Goal: Information Seeking & Learning: Learn about a topic

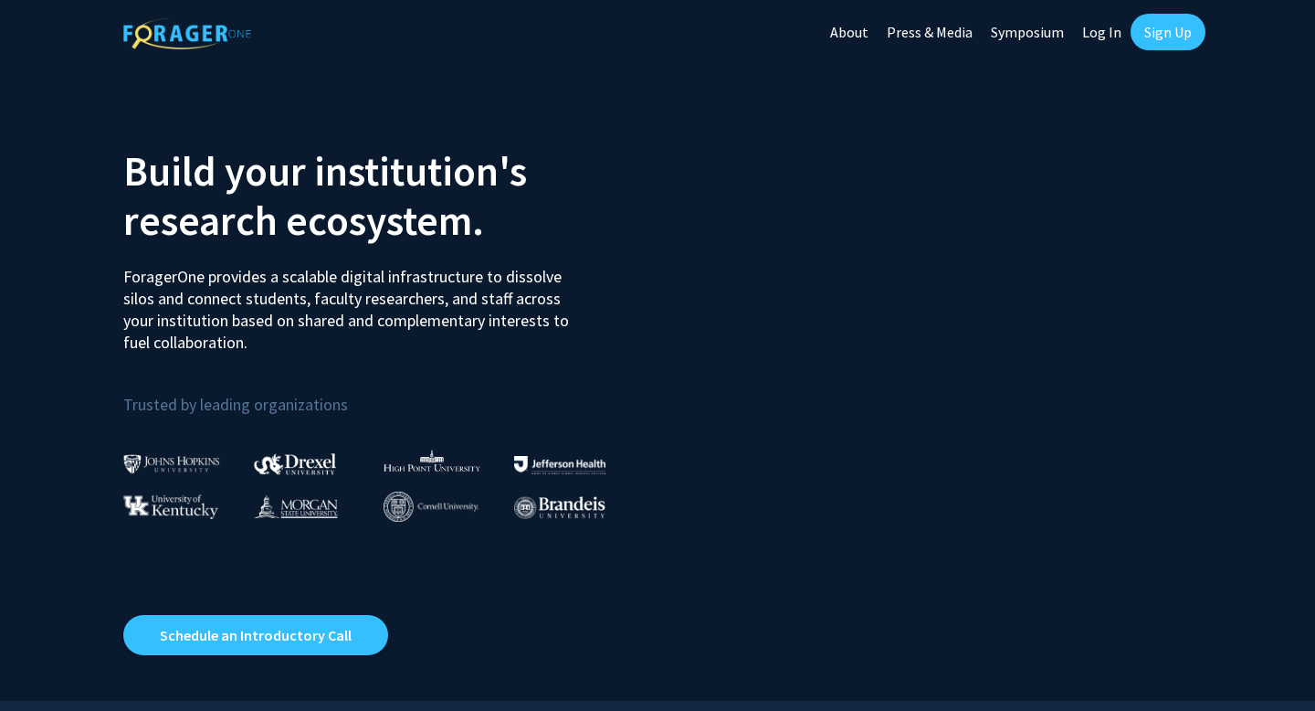
click at [1177, 31] on link "Sign Up" at bounding box center [1168, 32] width 75 height 37
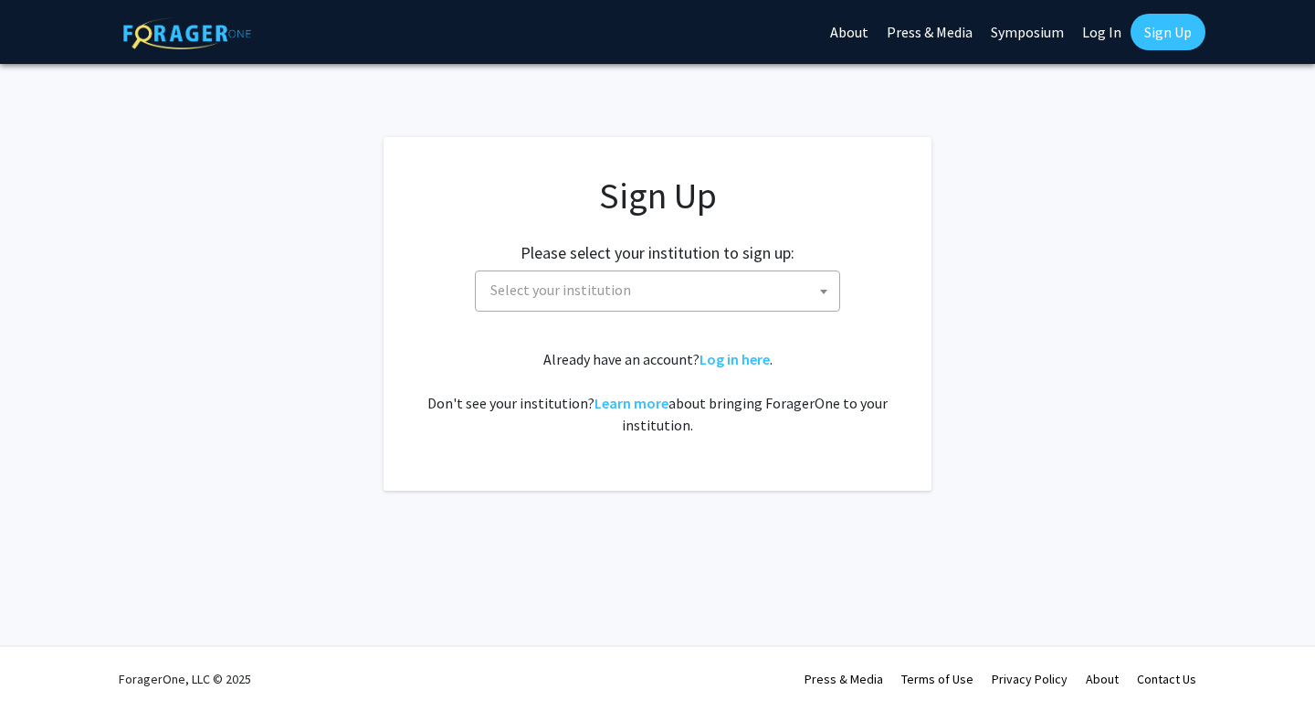
click at [759, 301] on span "Select your institution" at bounding box center [661, 289] width 356 height 37
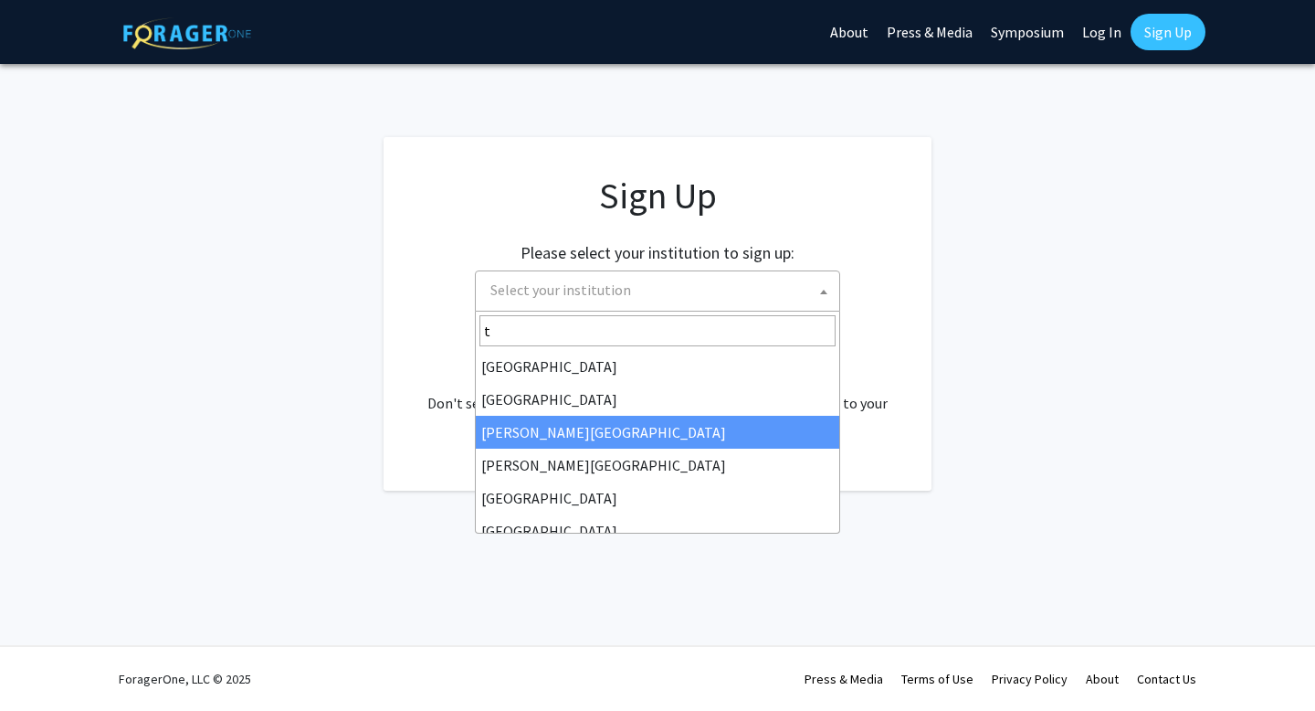
type input "th"
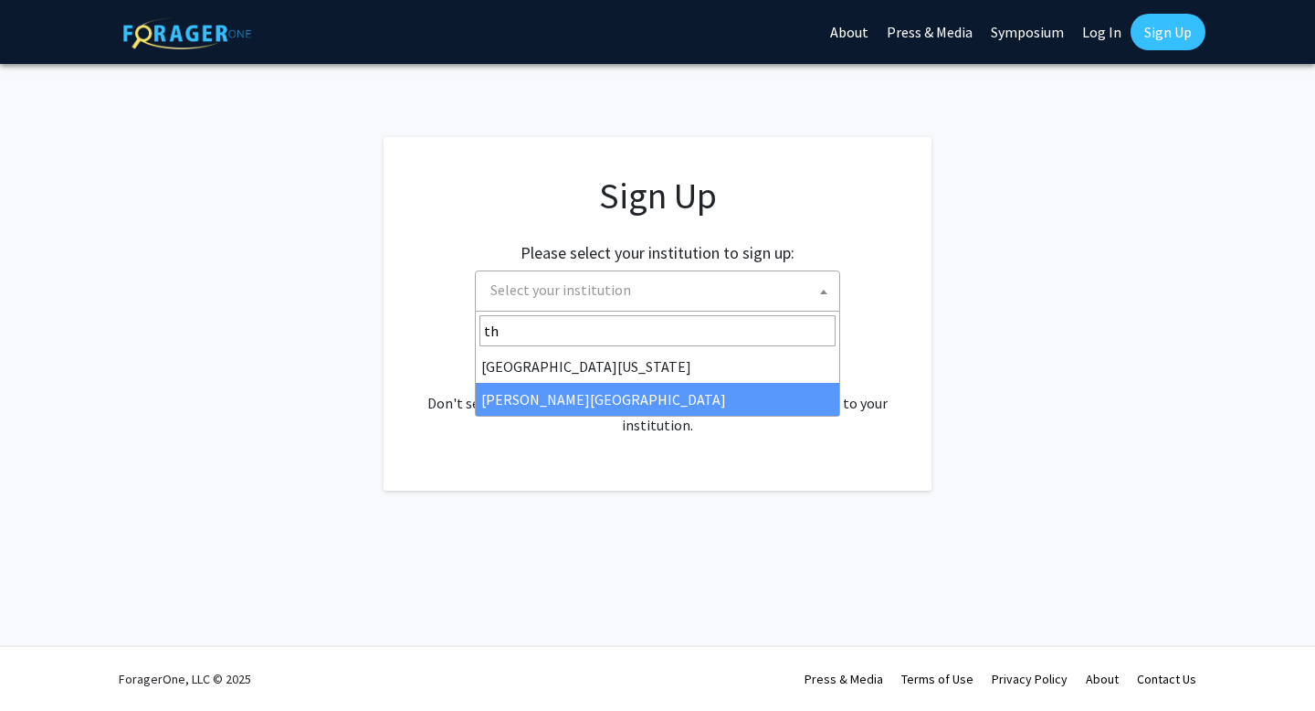
select select "24"
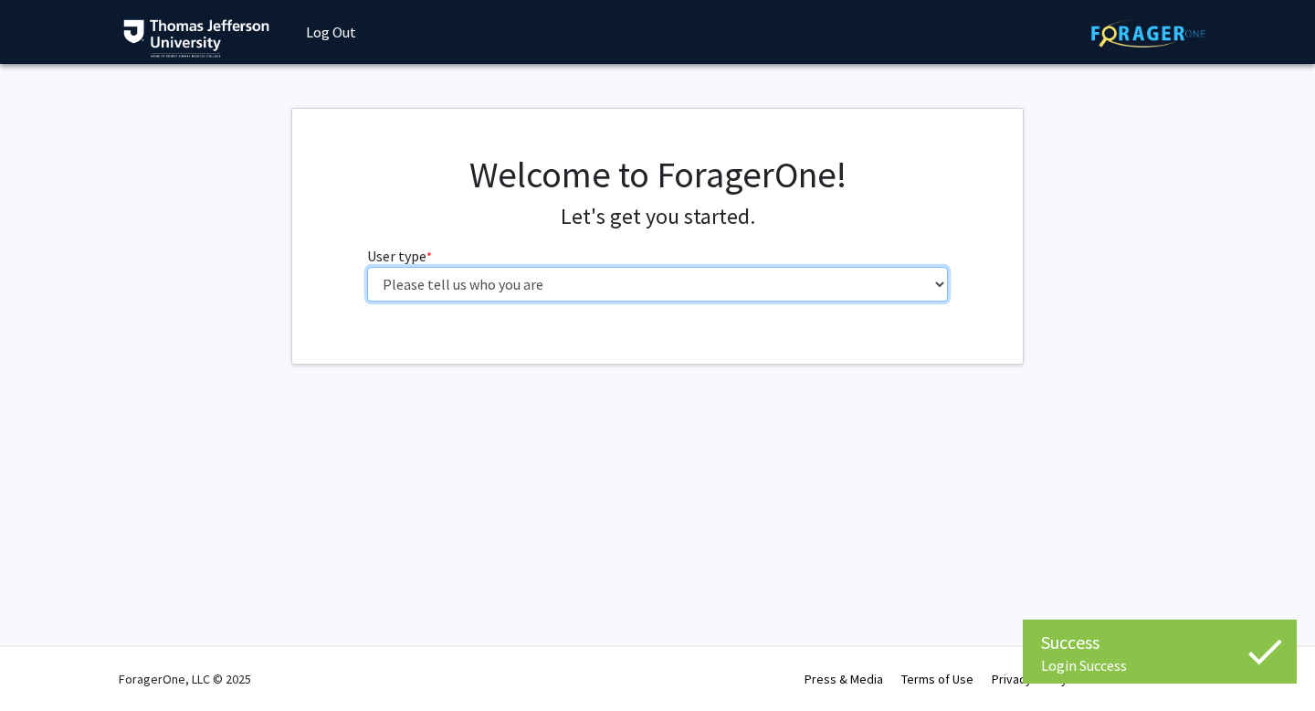
click at [661, 277] on select "Please tell us who you are Undergraduate Student Master's Student Doctoral Cand…" at bounding box center [658, 284] width 582 height 35
select select "3: doc"
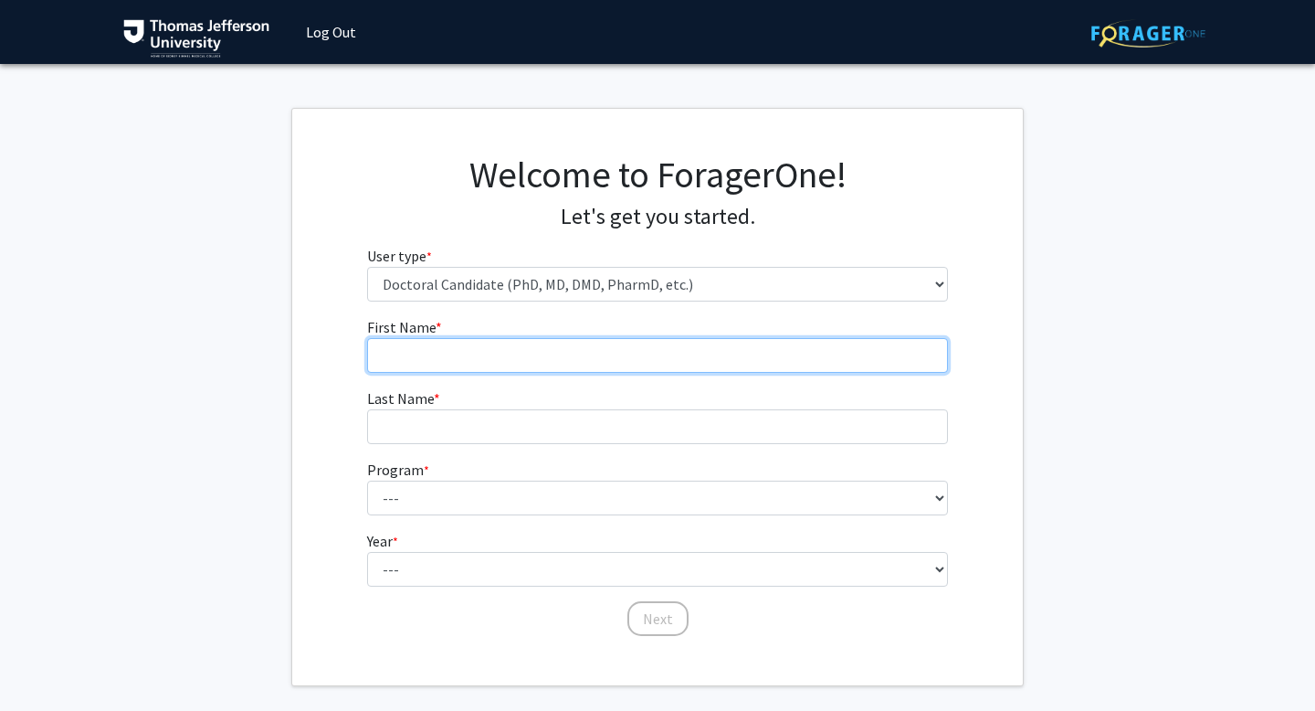
click at [684, 368] on input "First Name * required" at bounding box center [658, 355] width 582 height 35
type input "[PERSON_NAME]"
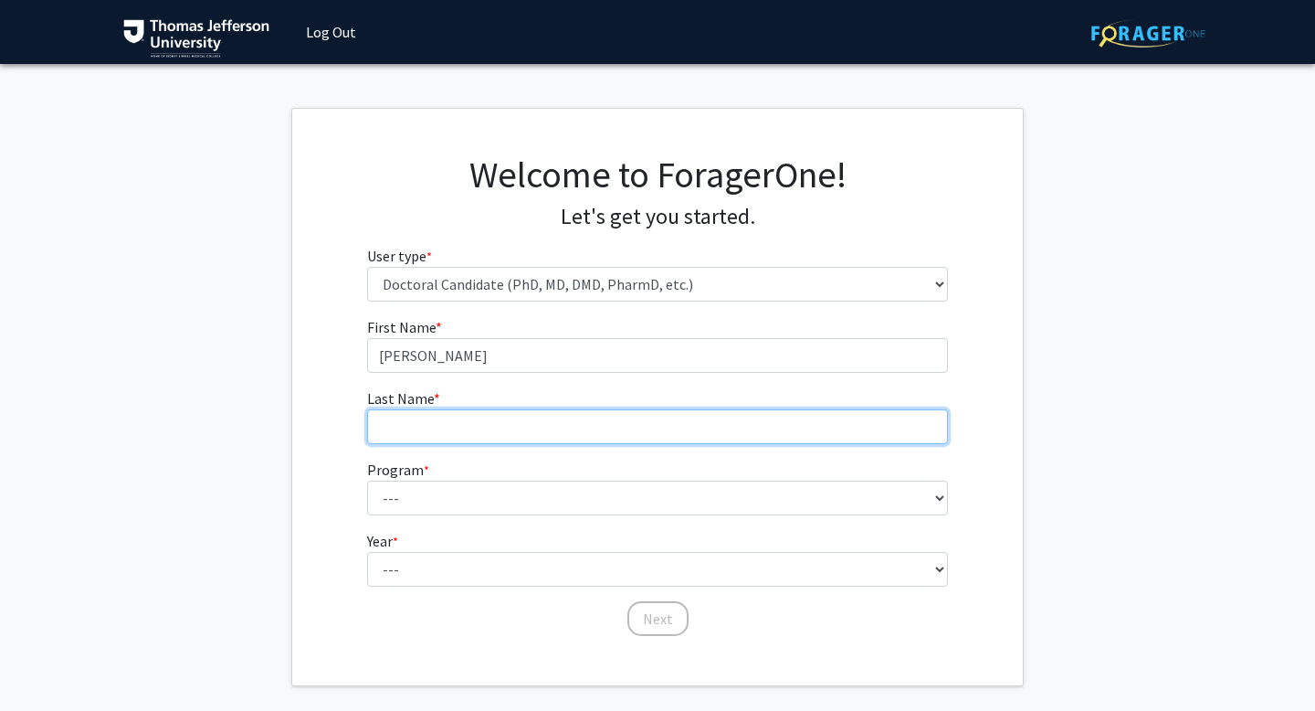
type input "[DEMOGRAPHIC_DATA][PERSON_NAME]"
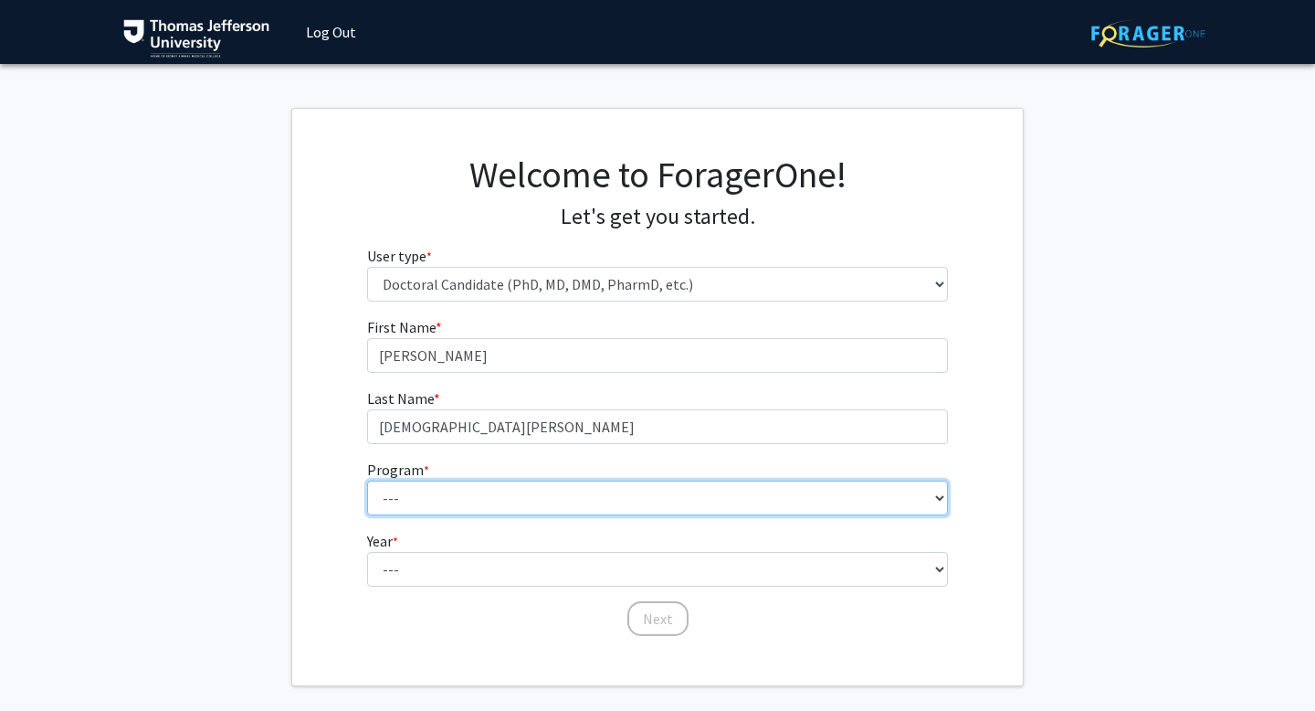
click at [607, 486] on select "--- Accelerated 3+3 BS in Health Sciences/Doctor of [MEDICAL_DATA] Accelerated …" at bounding box center [658, 497] width 582 height 35
select select "35: 815"
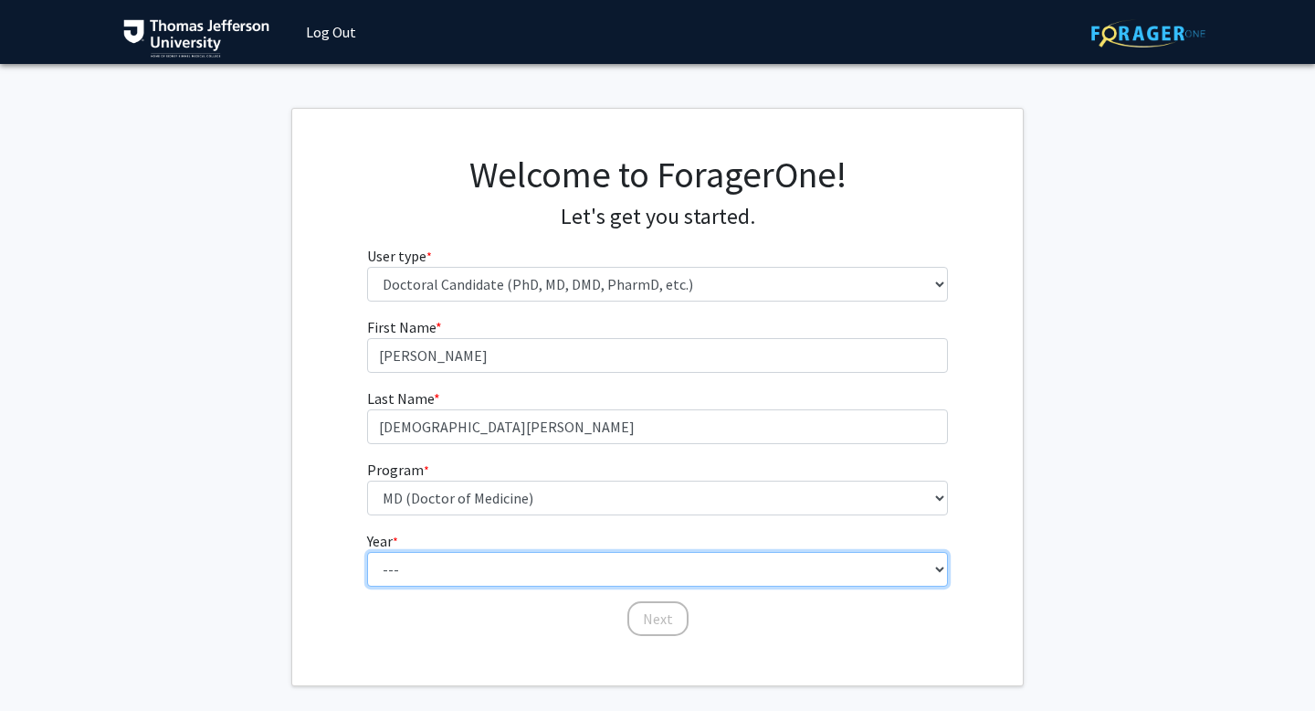
click at [500, 569] on select "--- First Year Second Year Third Year Fourth Year Fifth Year Sixth Year Seventh…" at bounding box center [658, 569] width 582 height 35
select select "1: first_year"
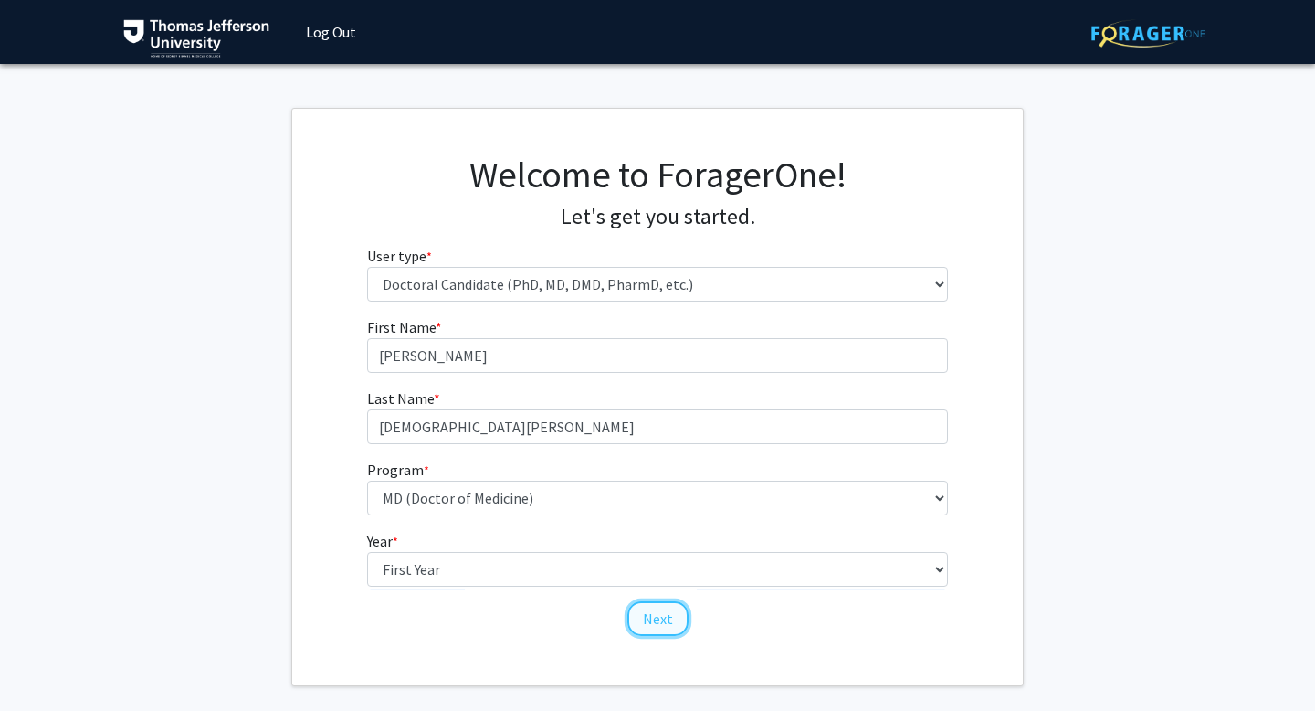
click at [677, 625] on button "Next" at bounding box center [657, 618] width 61 height 35
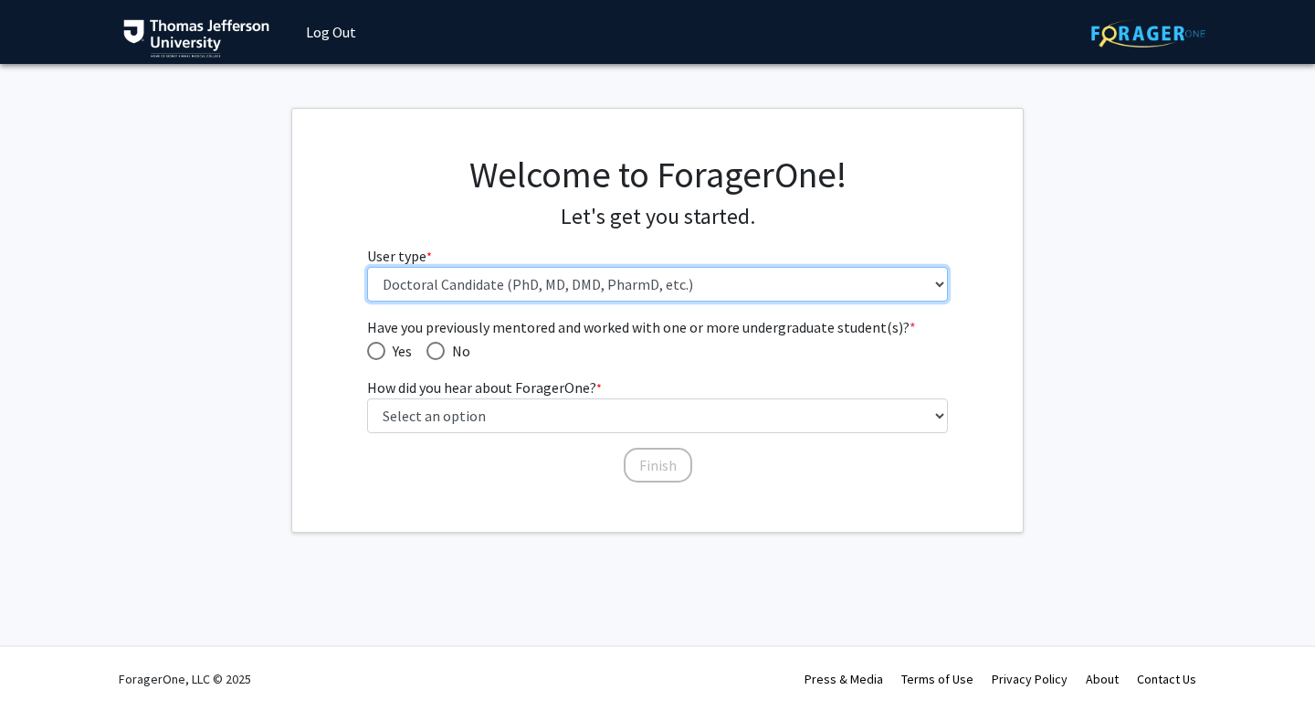
click at [442, 290] on select "Please tell us who you are Undergraduate Student Master's Student Doctoral Cand…" at bounding box center [658, 284] width 582 height 35
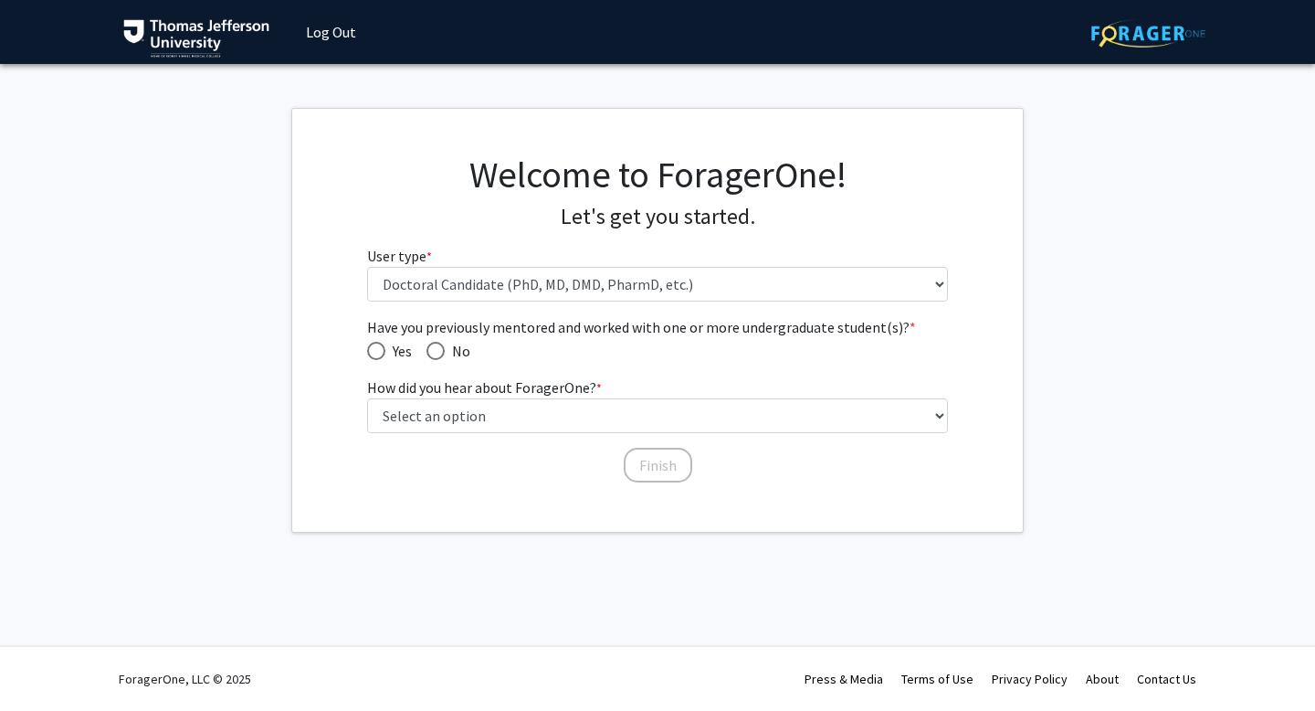
click at [453, 349] on span "No" at bounding box center [458, 351] width 26 height 22
click at [445, 349] on input "No" at bounding box center [436, 351] width 18 height 18
radio input "true"
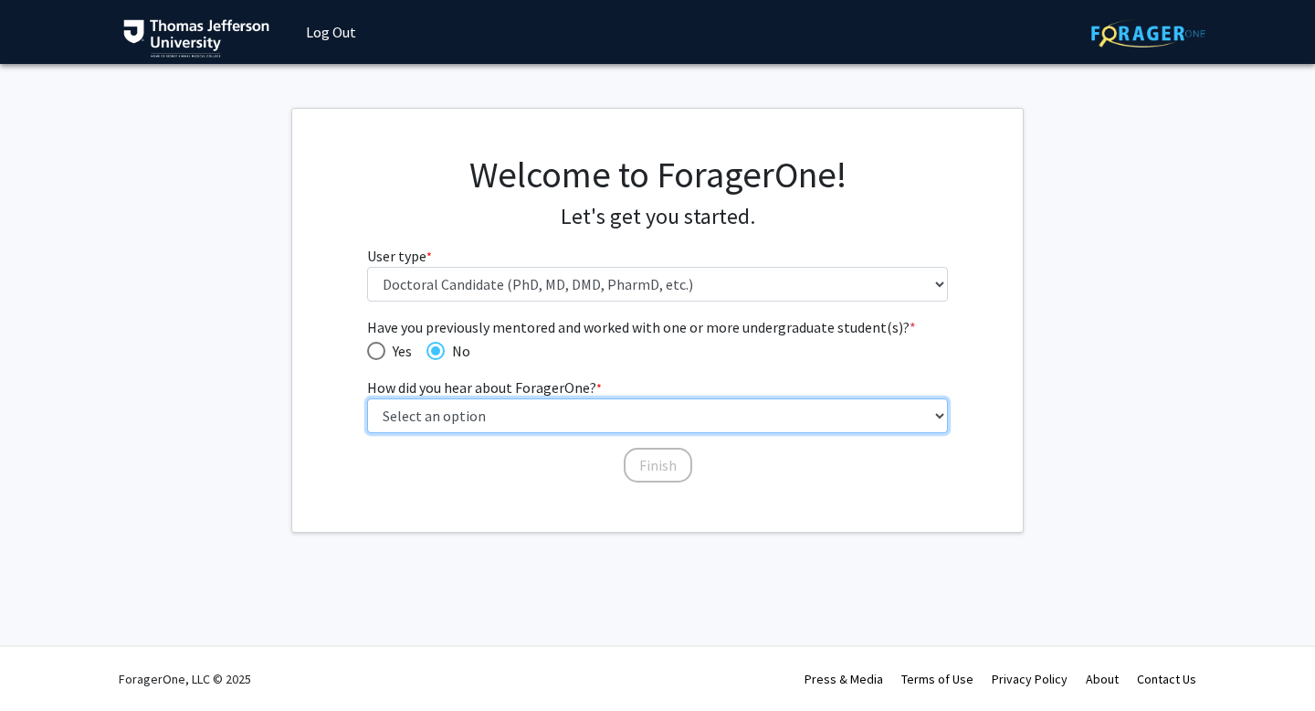
click at [455, 415] on select "Select an option Peer/student recommendation Faculty/staff recommendation Unive…" at bounding box center [658, 415] width 582 height 35
select select "2: faculty_recommendation"
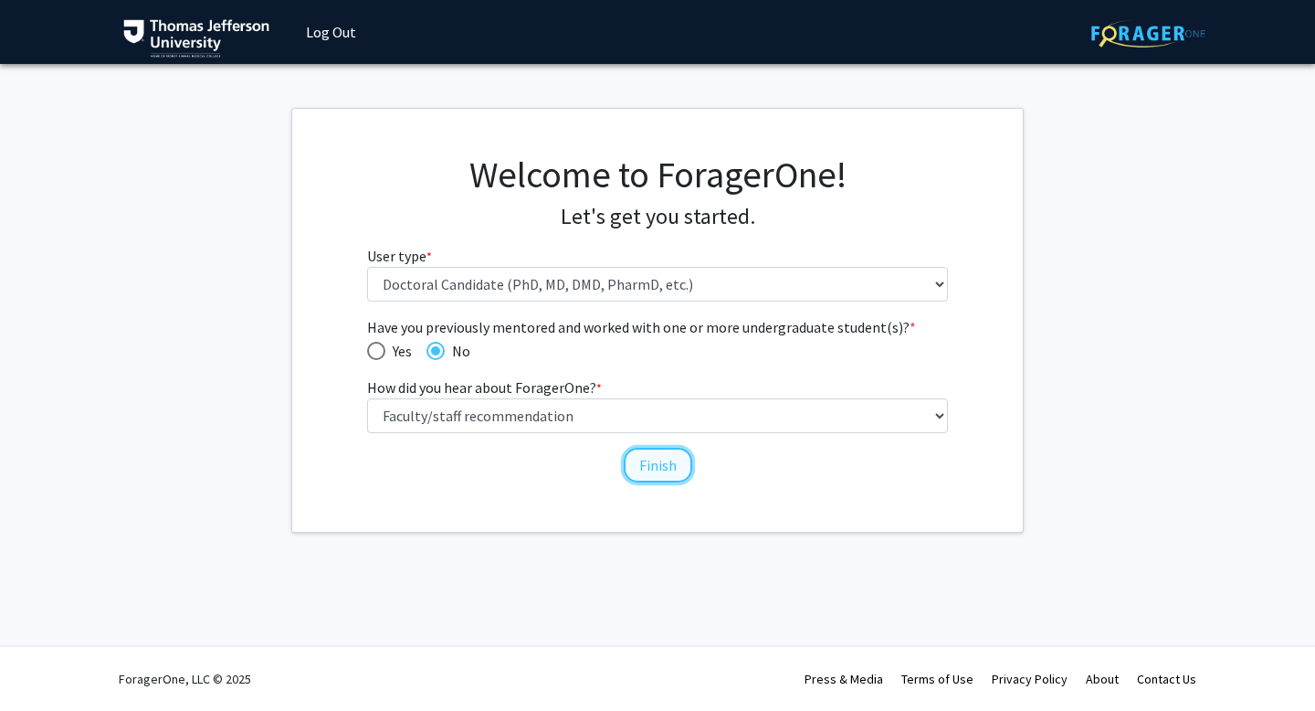
click at [653, 463] on button "Finish" at bounding box center [658, 465] width 68 height 35
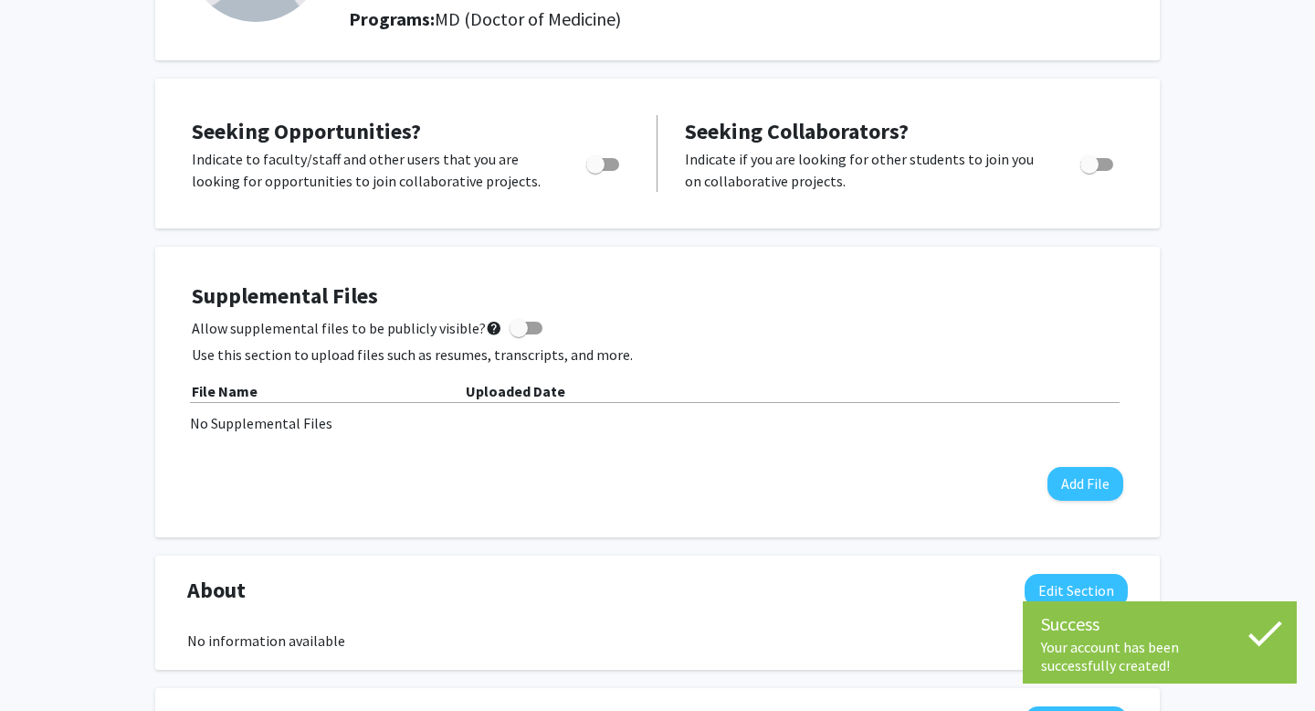
scroll to position [277, 0]
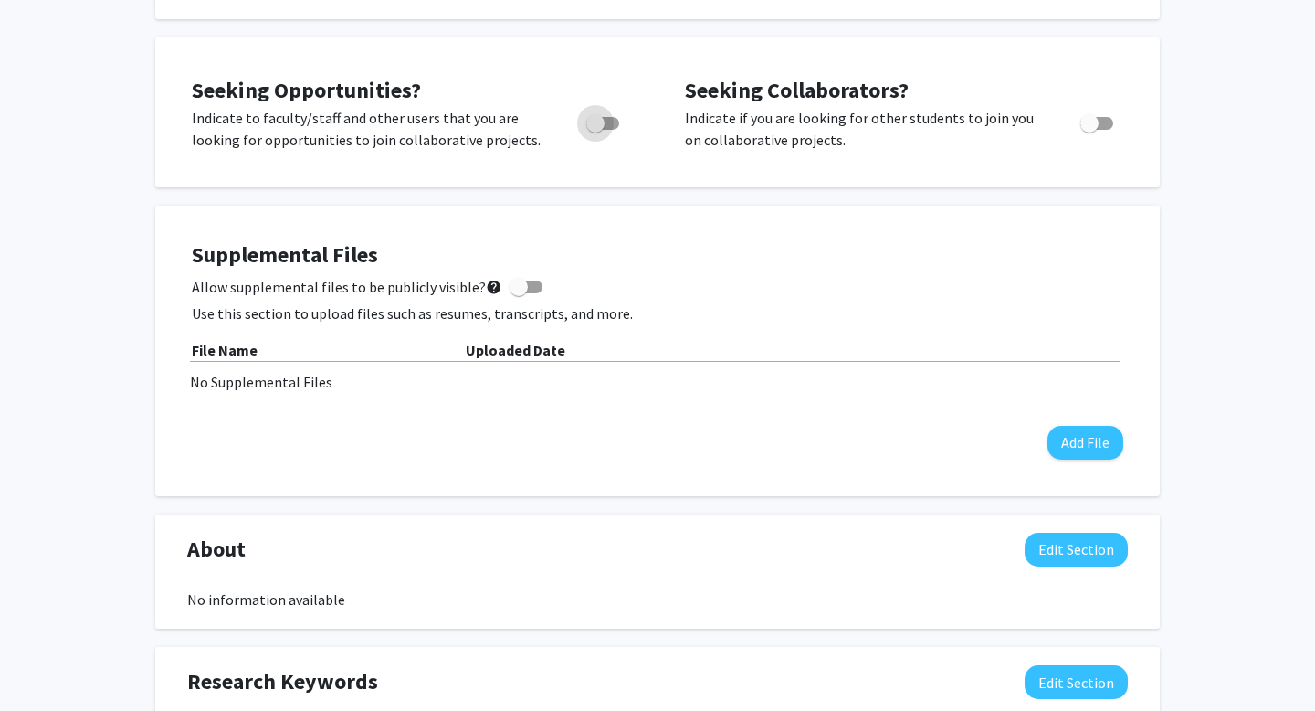
click at [606, 125] on span "Toggle" at bounding box center [602, 123] width 33 height 13
click at [595, 130] on input "Are you actively seeking opportunities?" at bounding box center [595, 130] width 1 height 1
checkbox input "true"
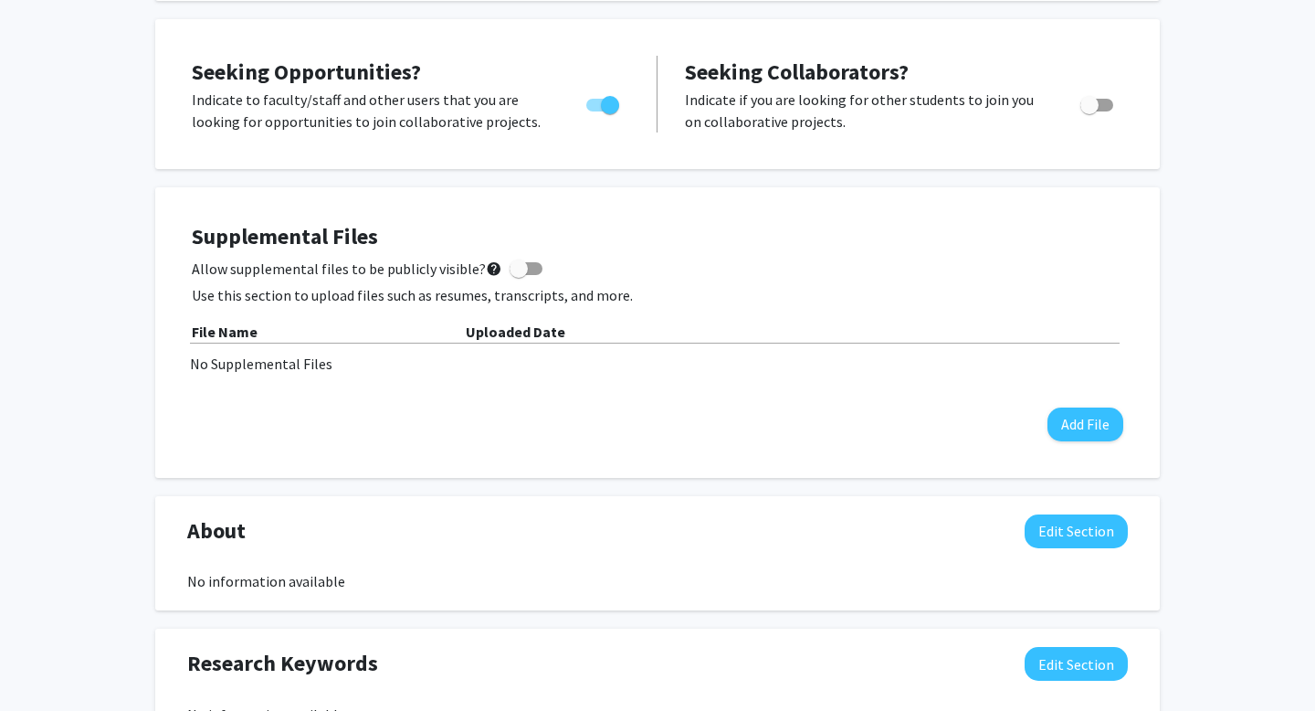
scroll to position [0, 0]
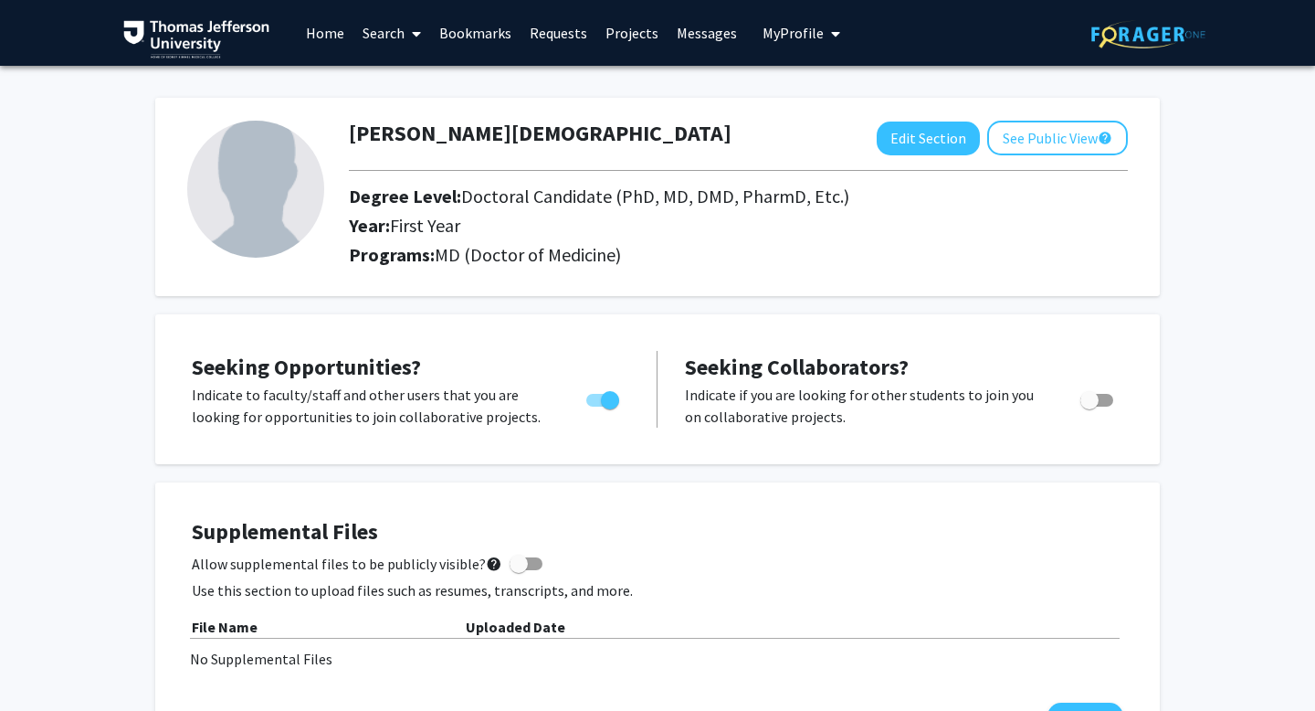
click at [379, 36] on link "Search" at bounding box center [391, 33] width 77 height 64
click at [405, 79] on span "Faculty/Staff" at bounding box center [420, 84] width 134 height 37
click at [419, 32] on icon at bounding box center [416, 33] width 9 height 15
click at [421, 244] on h2 "Programs: MD (Doctor of Medicine)" at bounding box center [738, 255] width 779 height 22
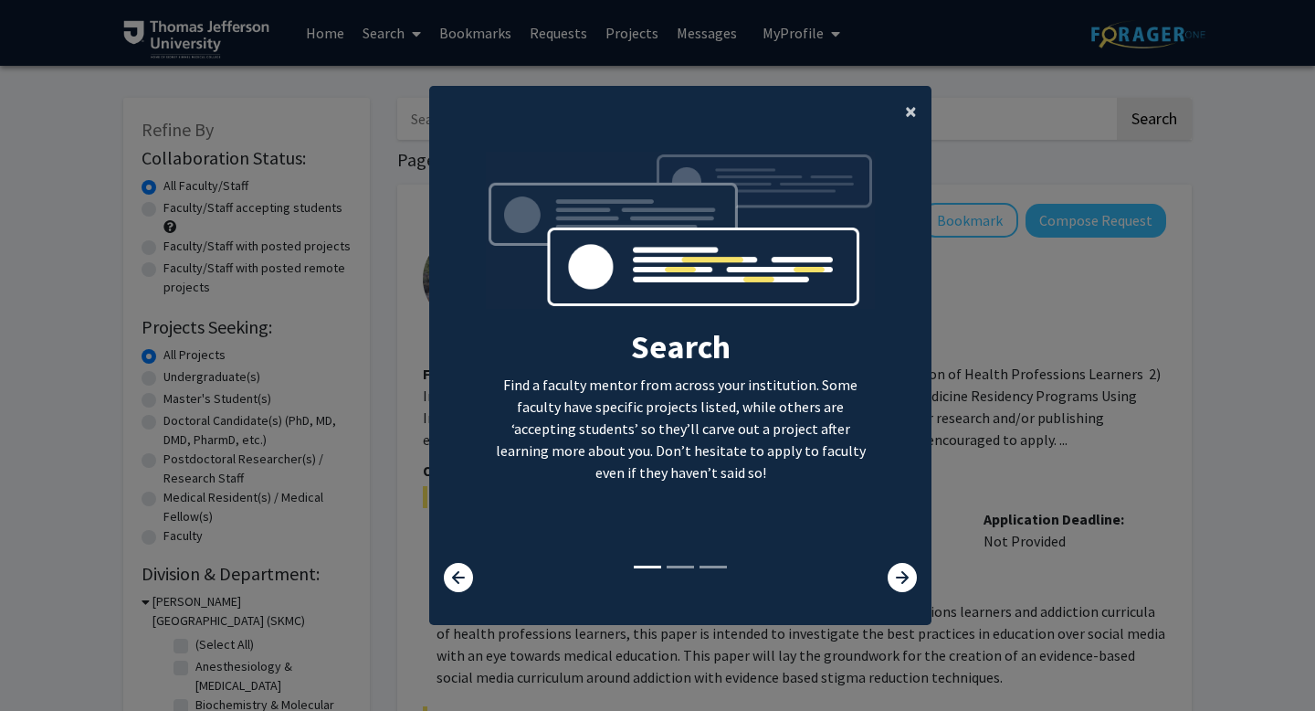
click at [898, 121] on button "×" at bounding box center [910, 111] width 41 height 51
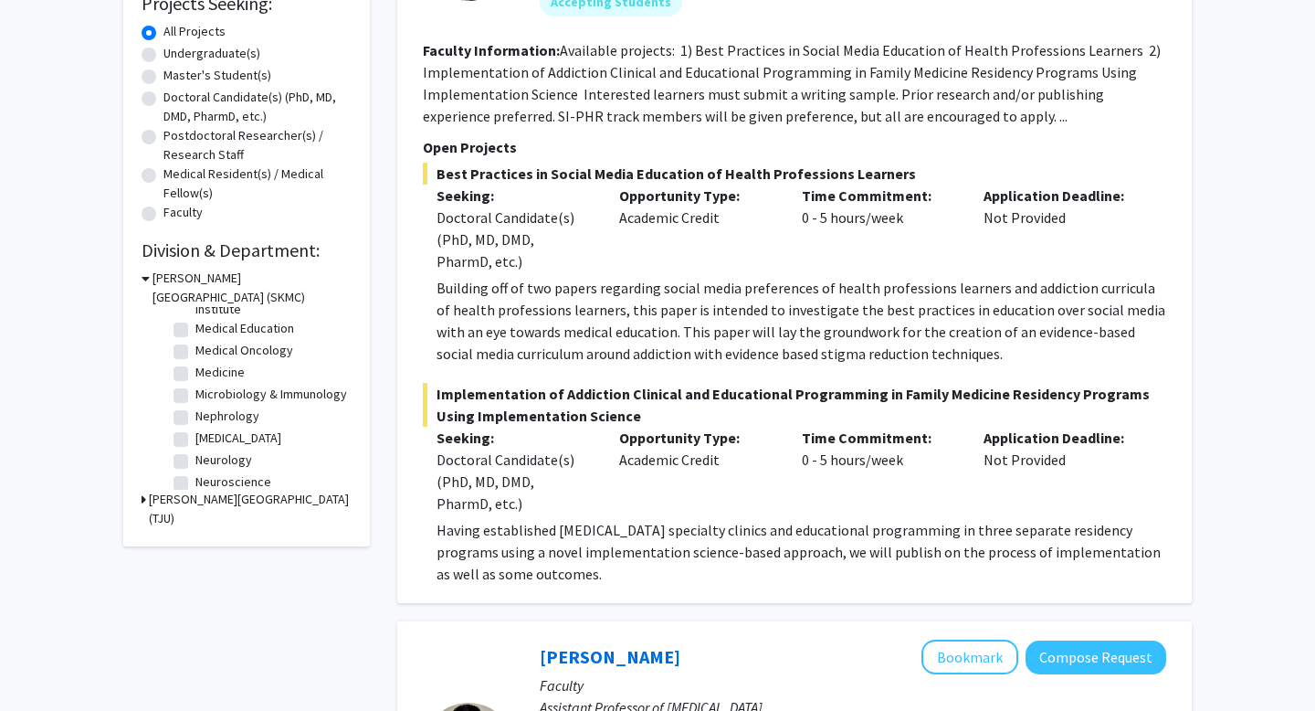
scroll to position [382, 0]
click at [195, 429] on label "[MEDICAL_DATA]" at bounding box center [238, 429] width 86 height 19
click at [195, 429] on input "[MEDICAL_DATA]" at bounding box center [201, 426] width 12 height 12
checkbox input "true"
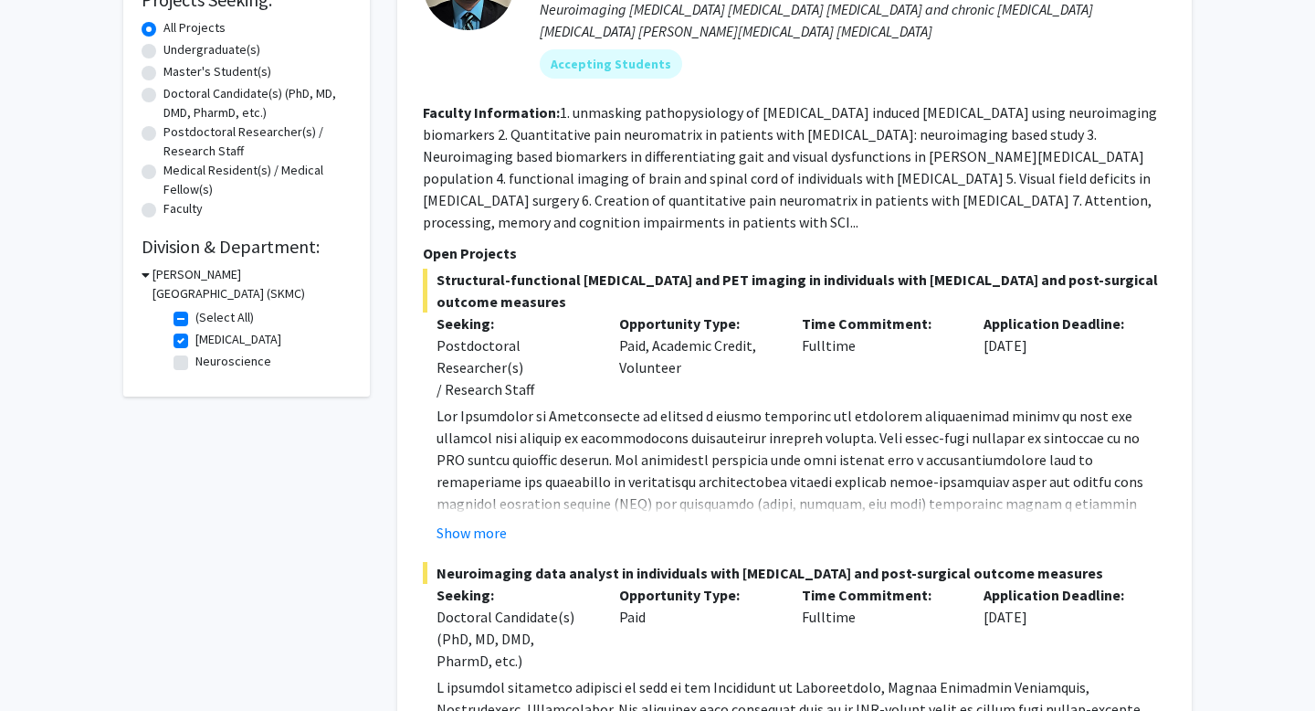
scroll to position [341, 0]
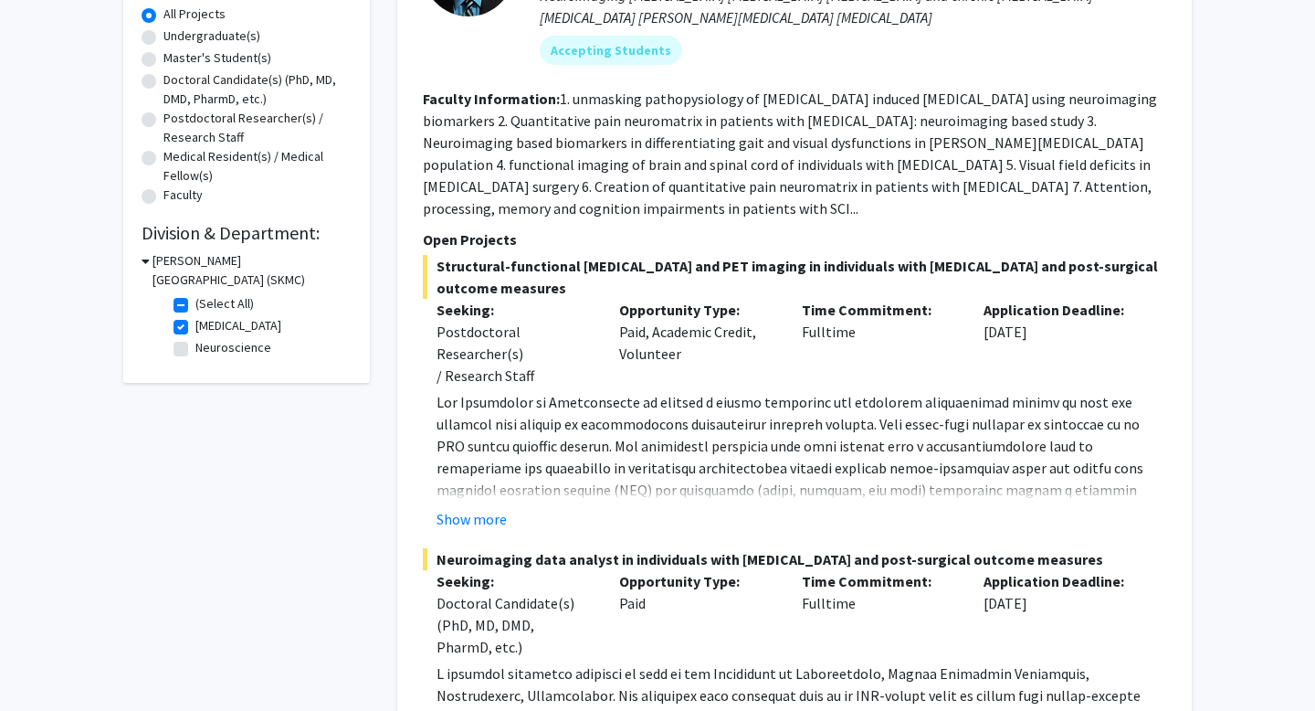
click at [828, 328] on div "Time Commitment: Fulltime" at bounding box center [879, 343] width 183 height 88
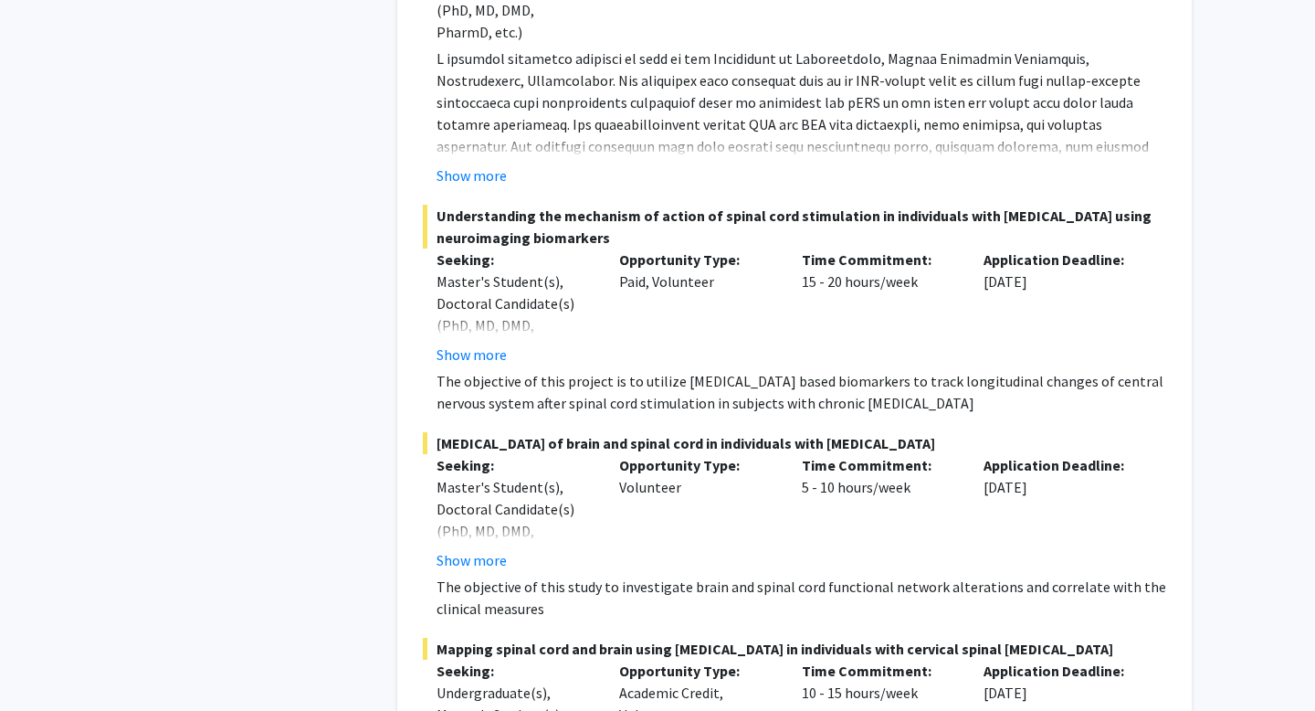
scroll to position [968, 0]
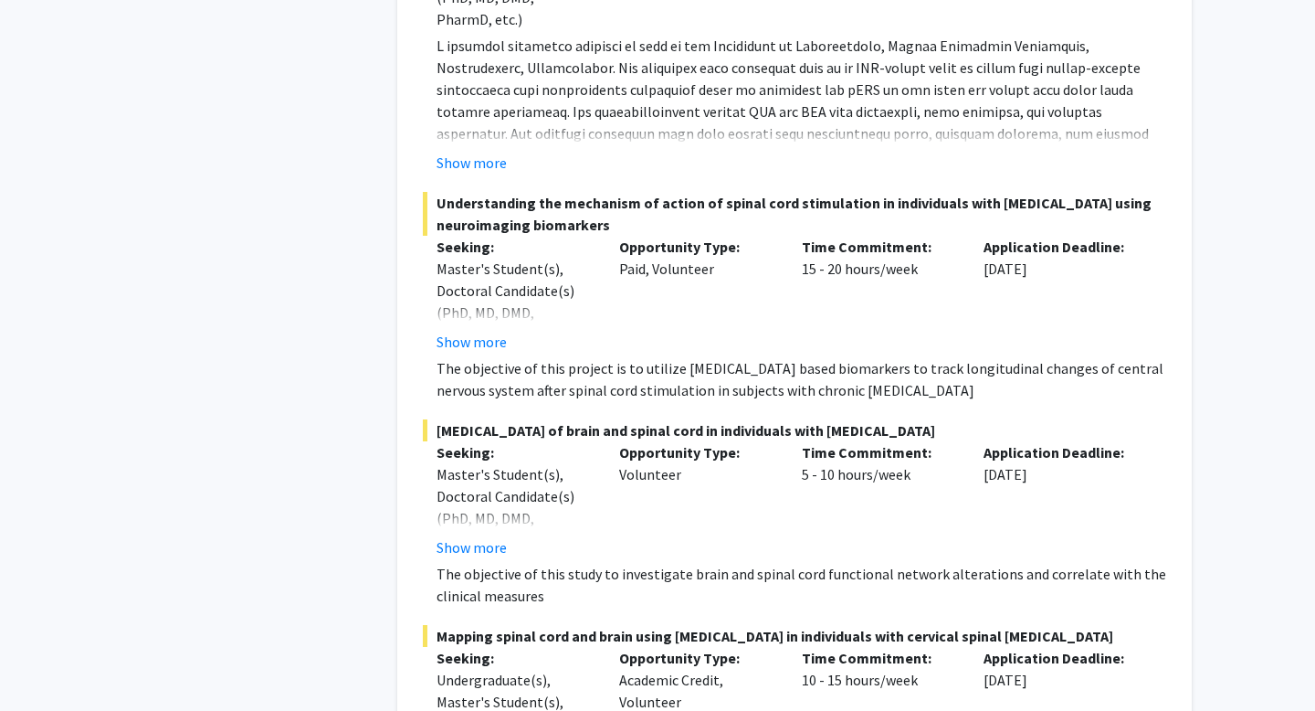
click at [820, 426] on span "[MEDICAL_DATA] of brain and spinal cord in individuals with [MEDICAL_DATA]" at bounding box center [794, 430] width 743 height 22
click at [820, 427] on span "[MEDICAL_DATA] of brain and spinal cord in individuals with [MEDICAL_DATA]" at bounding box center [794, 430] width 743 height 22
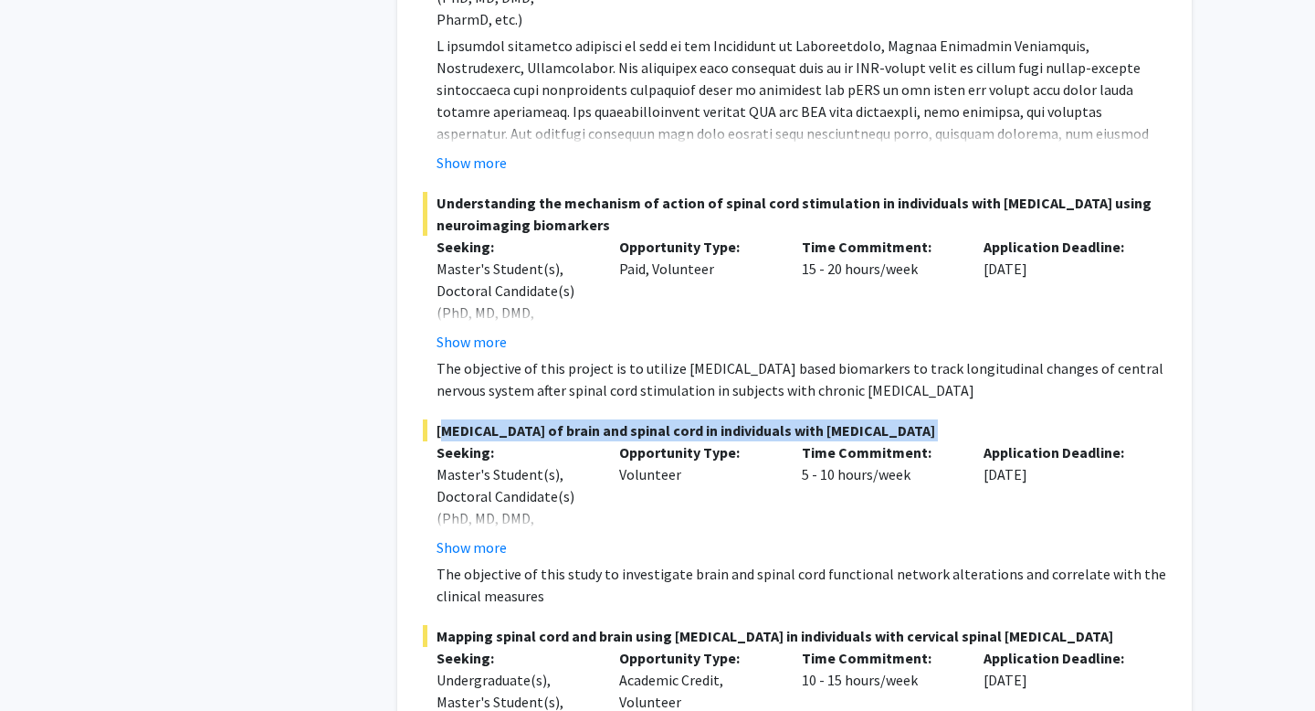
click at [820, 427] on span "[MEDICAL_DATA] of brain and spinal cord in individuals with [MEDICAL_DATA]" at bounding box center [794, 430] width 743 height 22
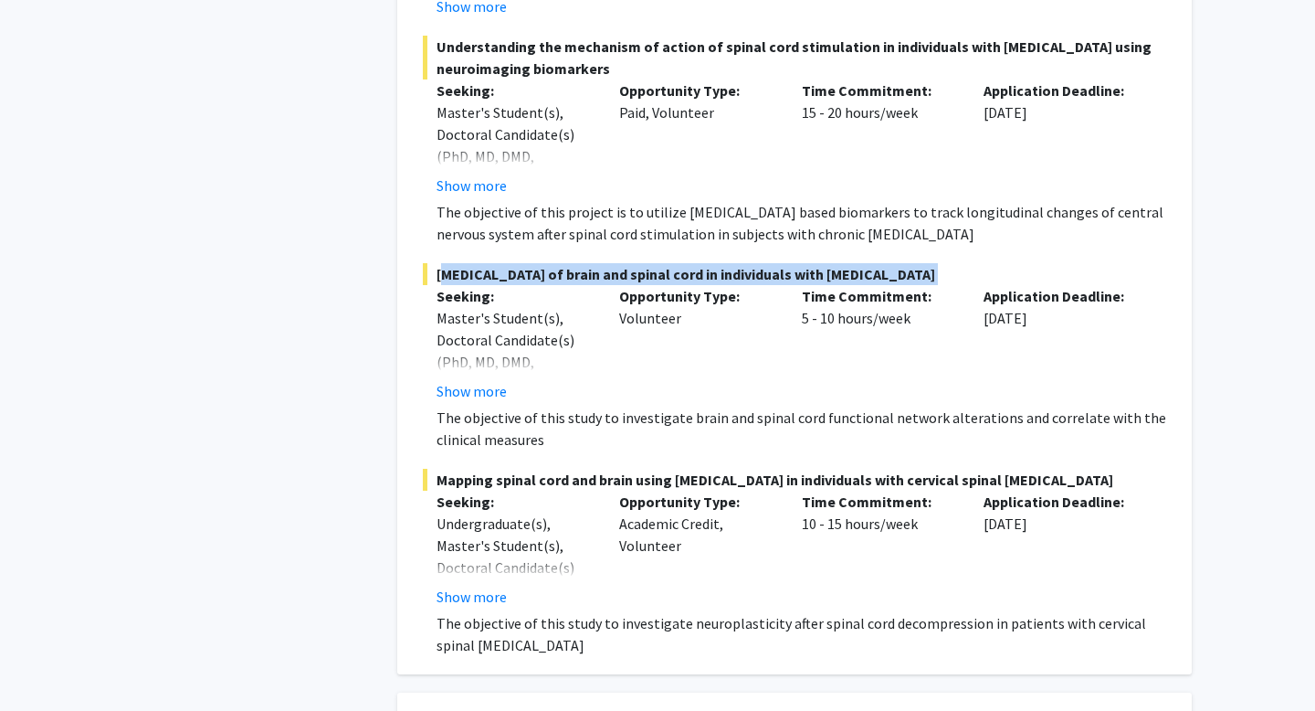
scroll to position [1125, 0]
click at [487, 395] on button "Show more" at bounding box center [472, 390] width 70 height 22
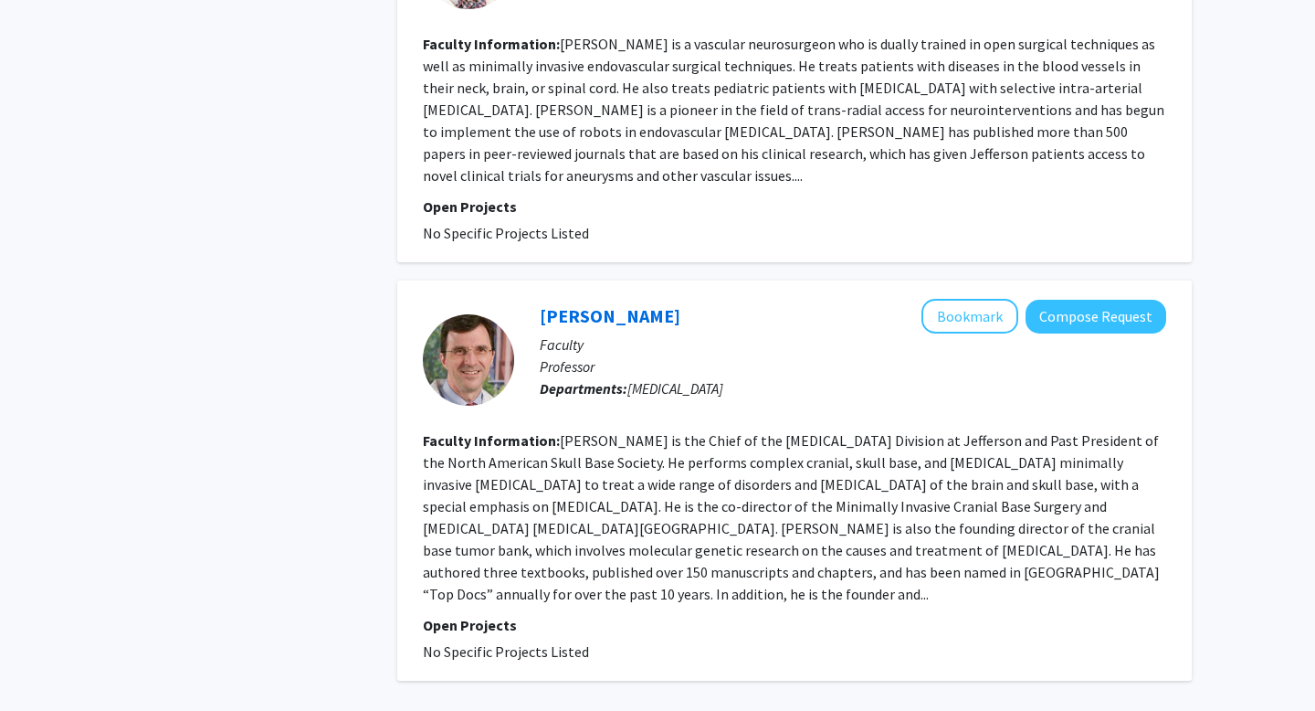
scroll to position [4463, 0]
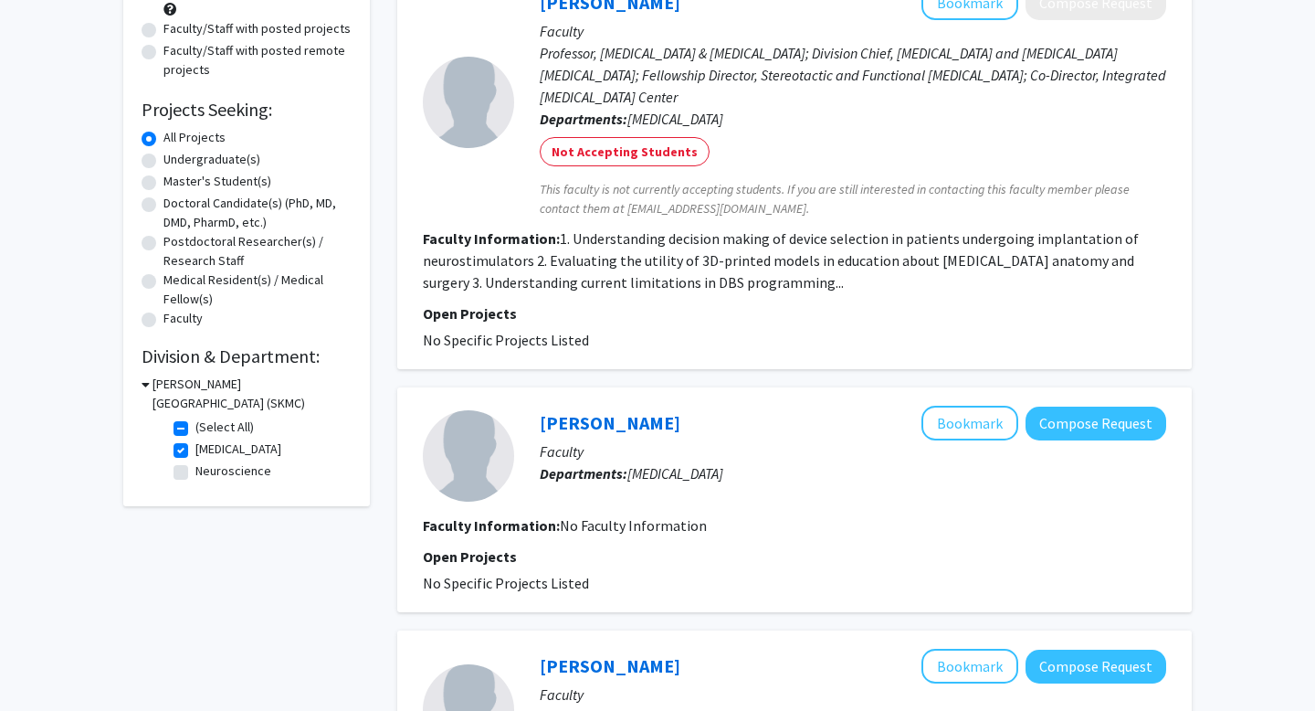
scroll to position [490, 0]
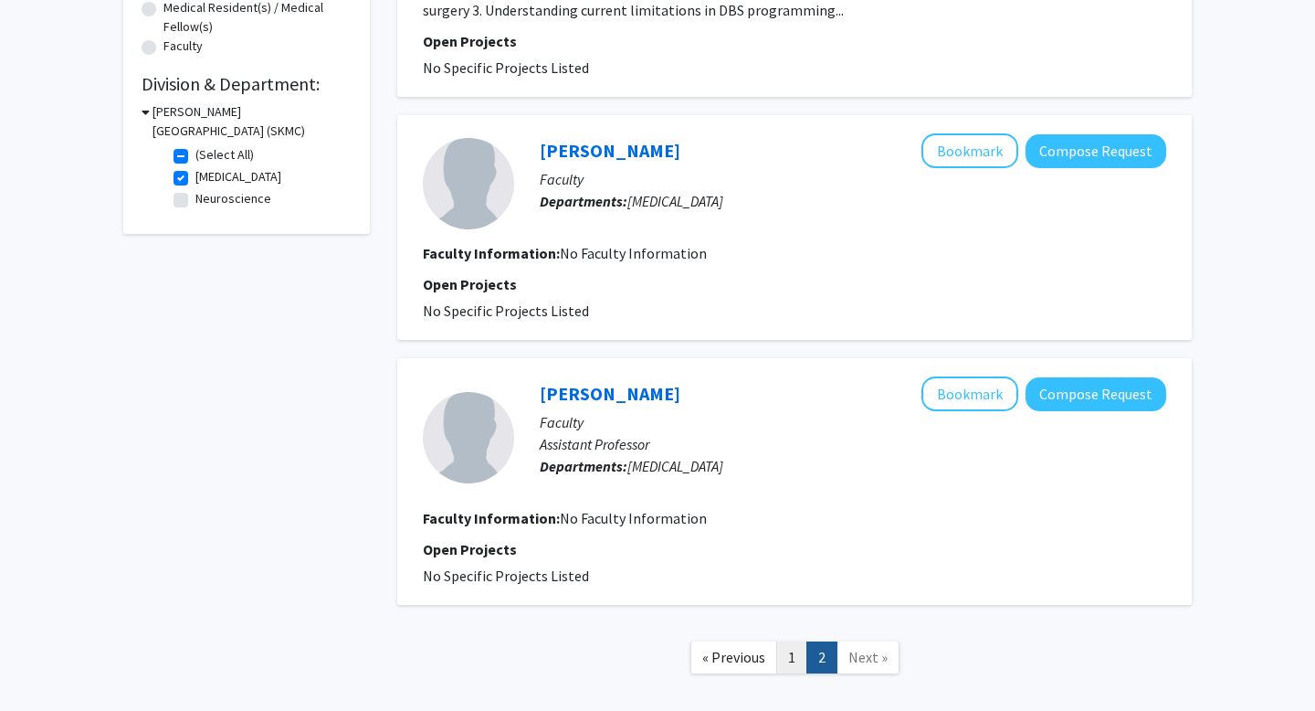
click at [791, 648] on link "1" at bounding box center [791, 657] width 31 height 32
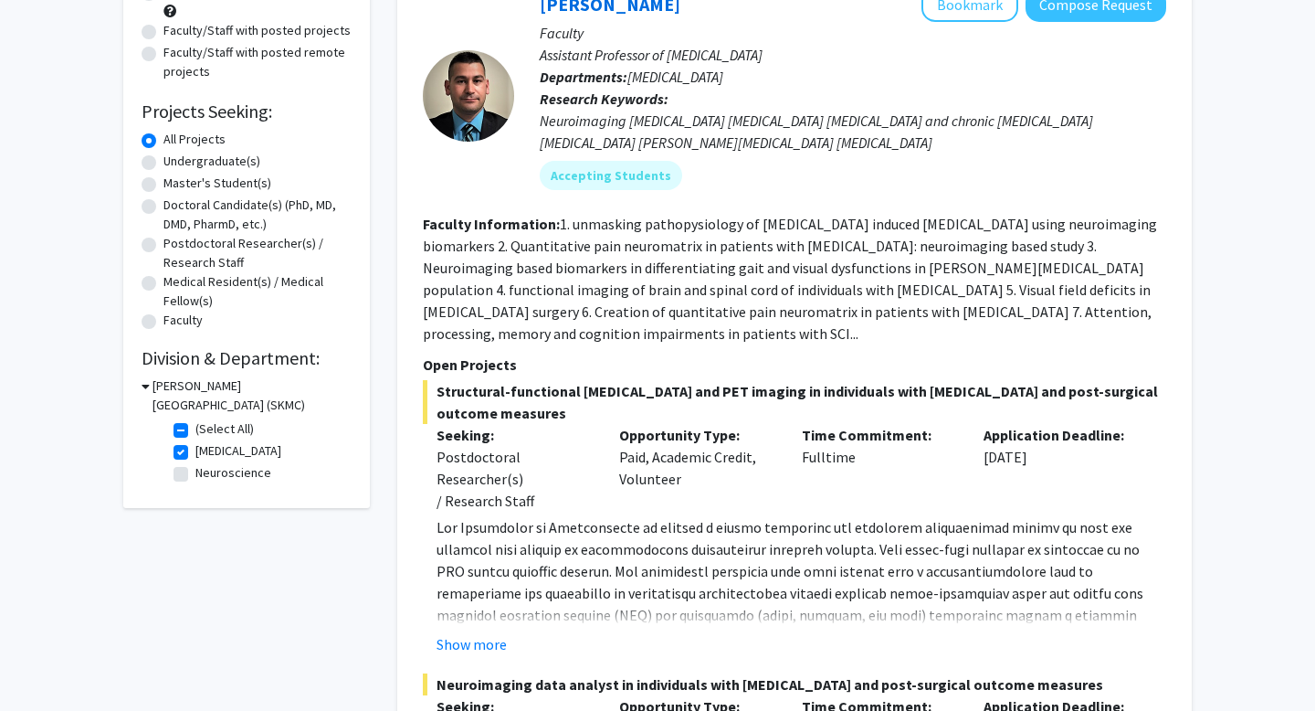
scroll to position [216, 0]
click at [195, 470] on label "Neuroscience" at bounding box center [233, 471] width 76 height 19
click at [195, 470] on input "Neuroscience" at bounding box center [201, 468] width 12 height 12
checkbox input "true"
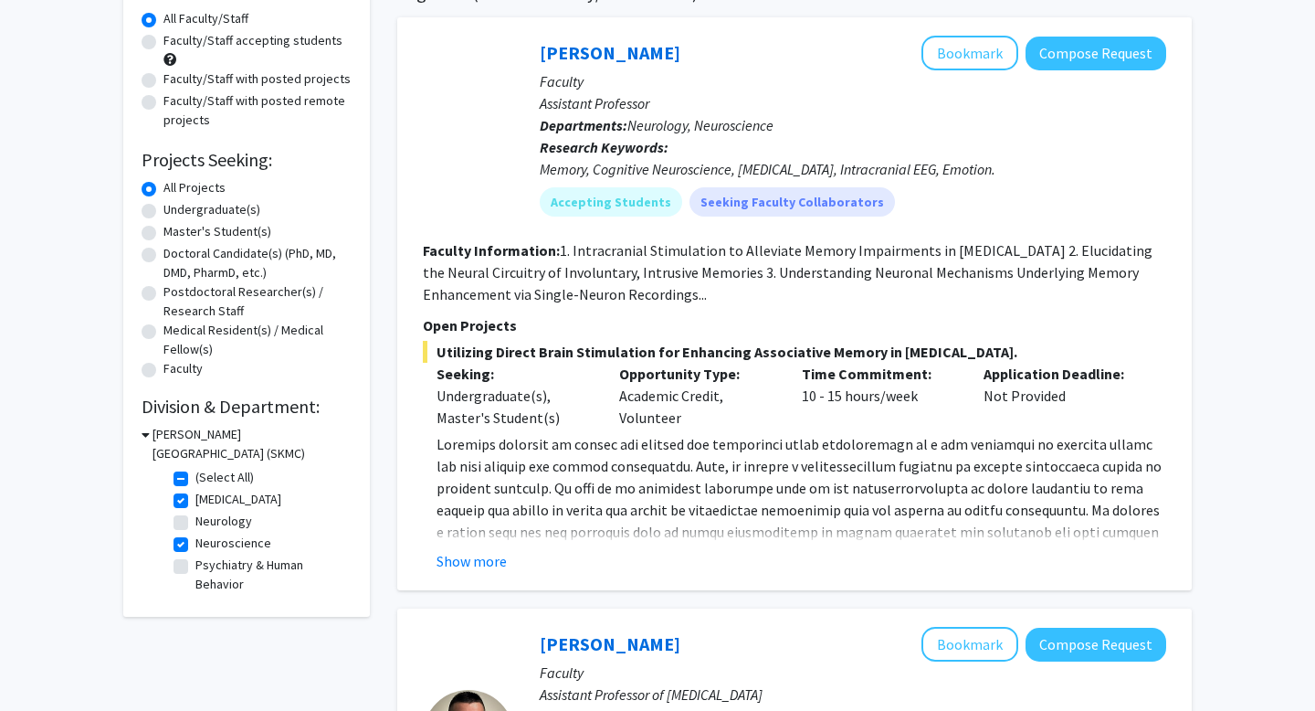
scroll to position [171, 0]
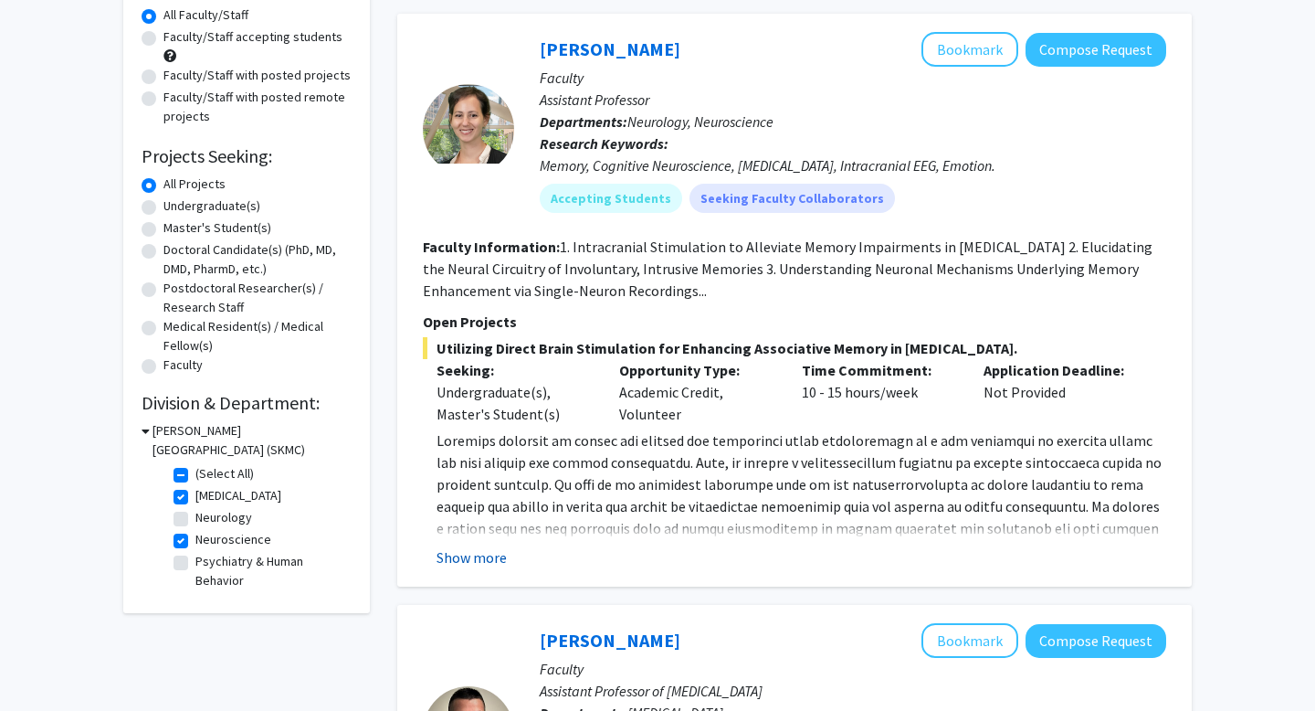
click at [493, 553] on button "Show more" at bounding box center [472, 557] width 70 height 22
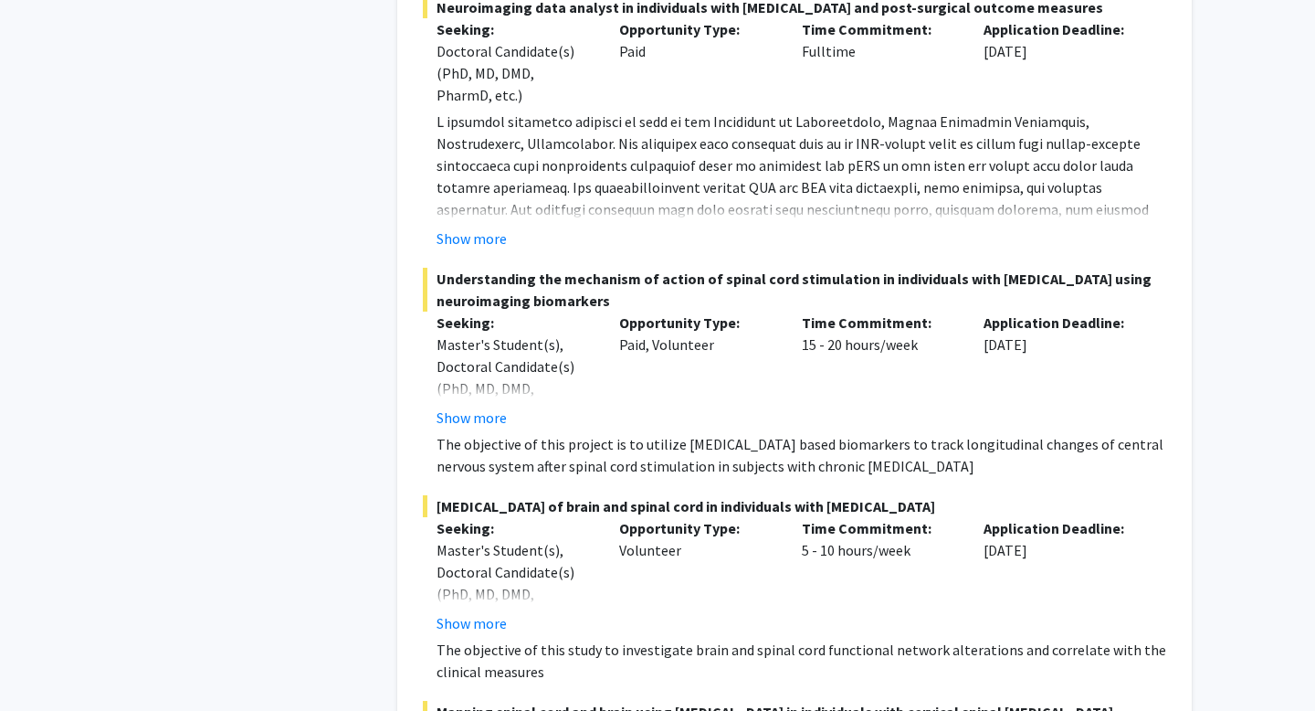
scroll to position [1765, 0]
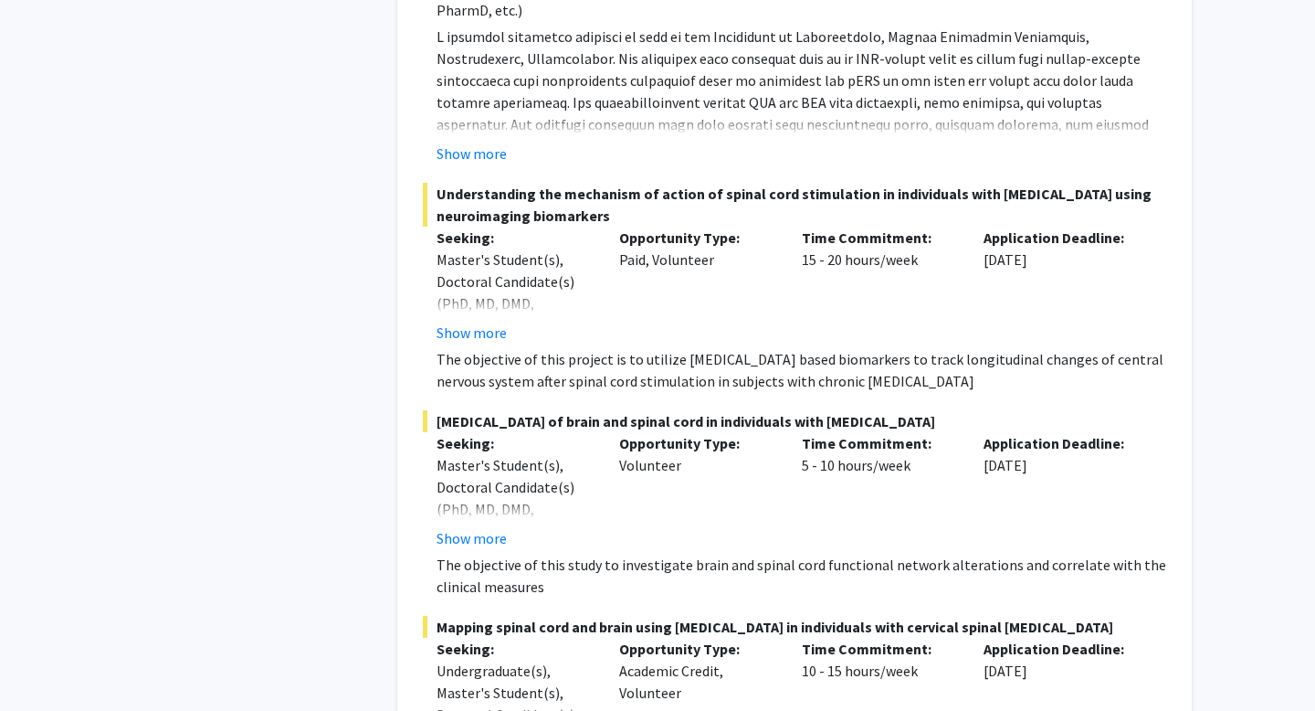
click at [501, 332] on button "Show more" at bounding box center [472, 332] width 70 height 22
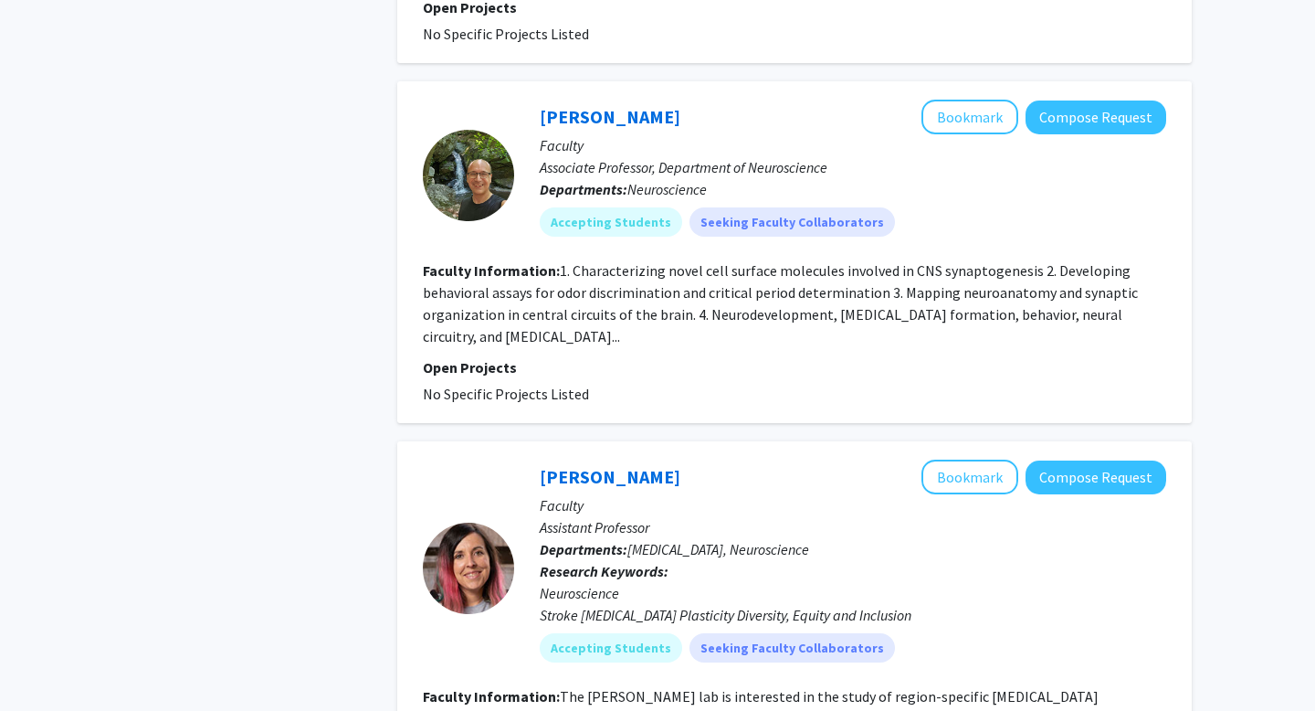
scroll to position [4843, 0]
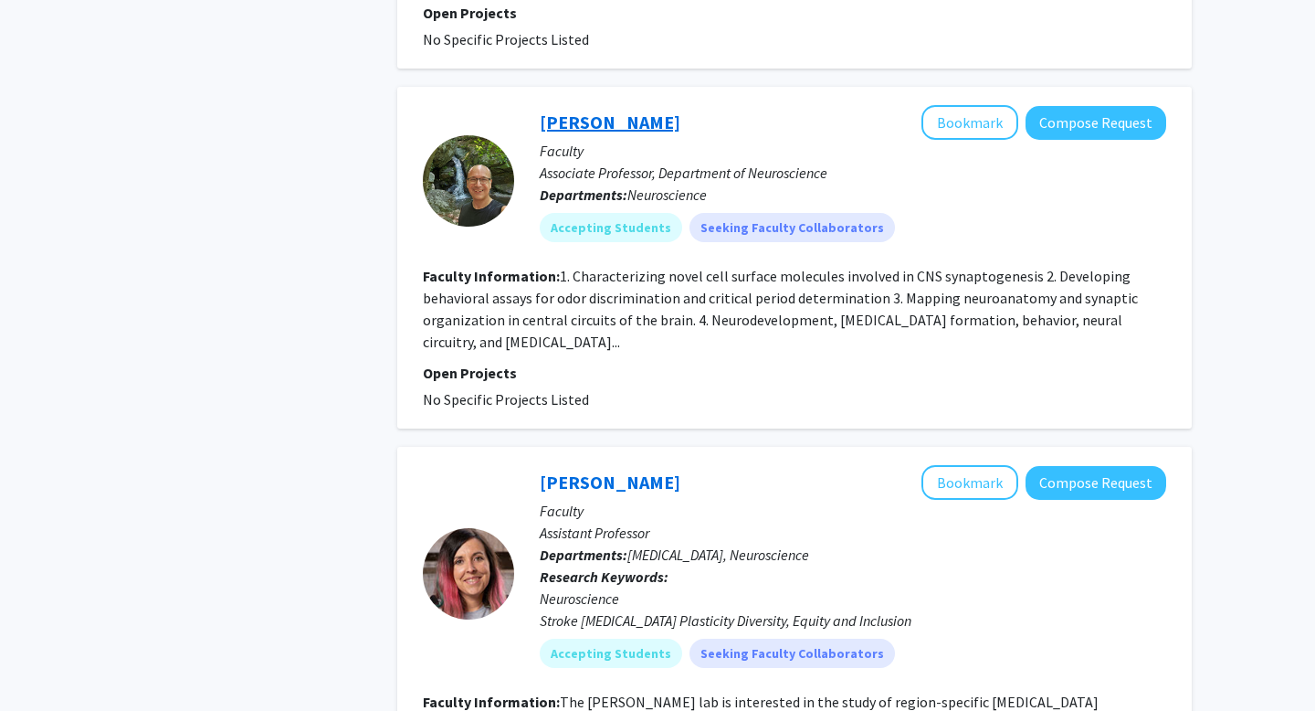
click at [630, 111] on link "[PERSON_NAME]" at bounding box center [610, 122] width 141 height 23
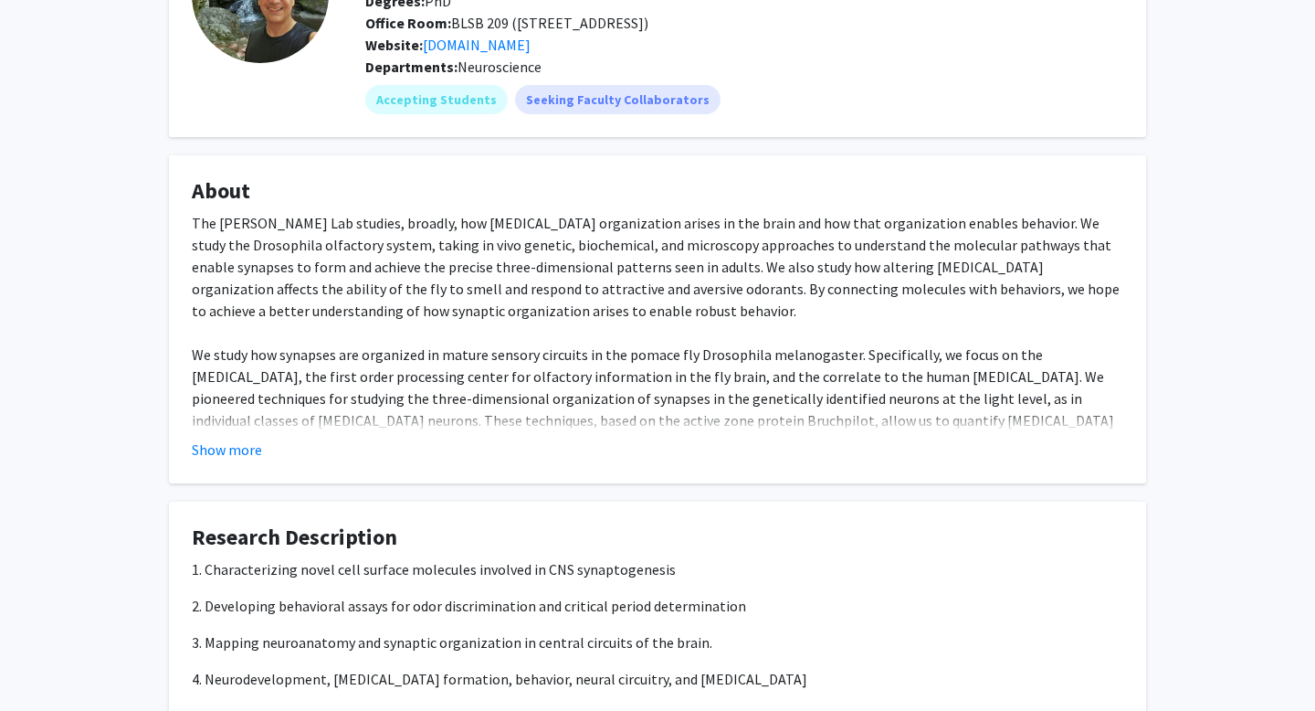
scroll to position [328, 0]
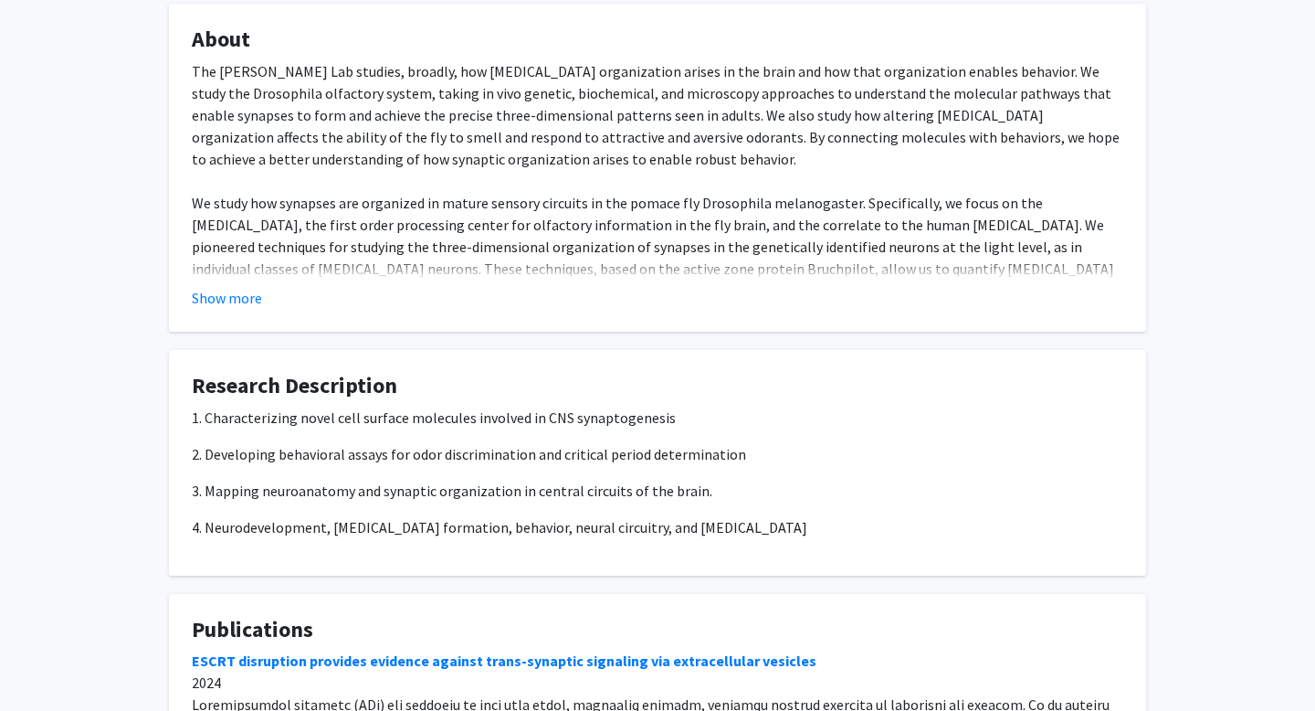
click at [250, 300] on button "Show more" at bounding box center [227, 298] width 70 height 22
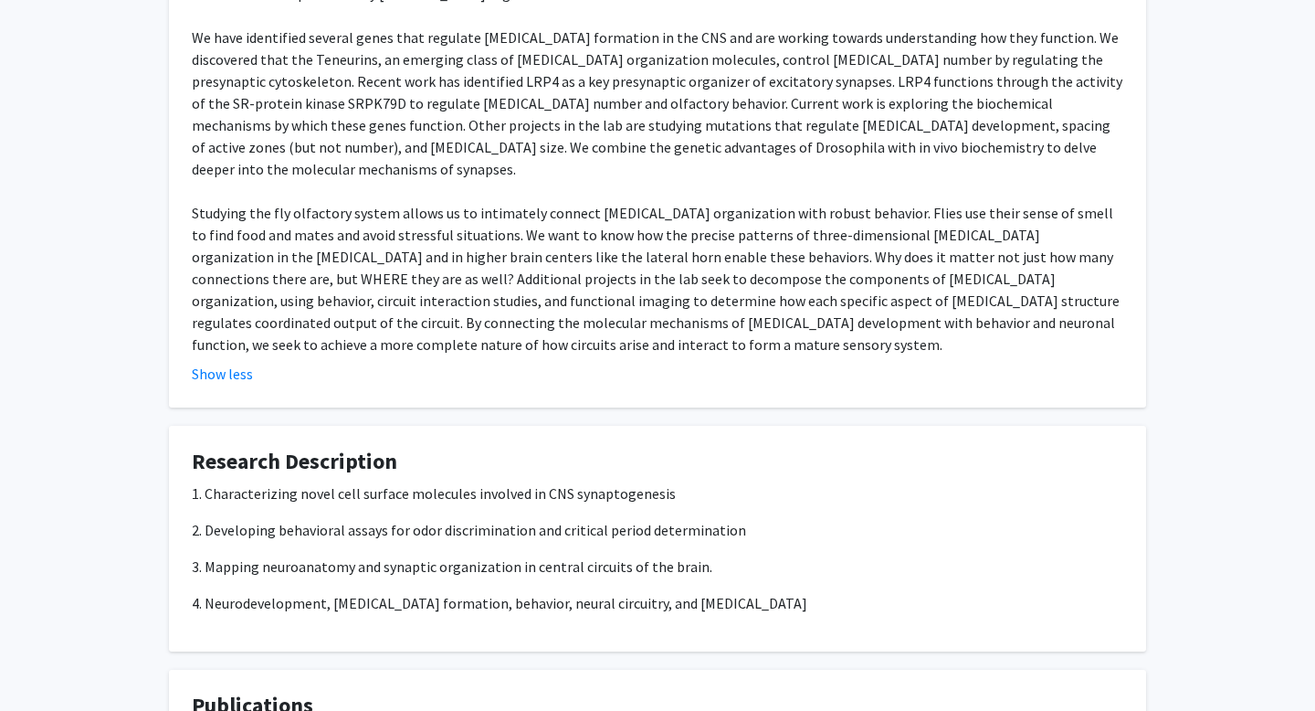
scroll to position [1223, 0]
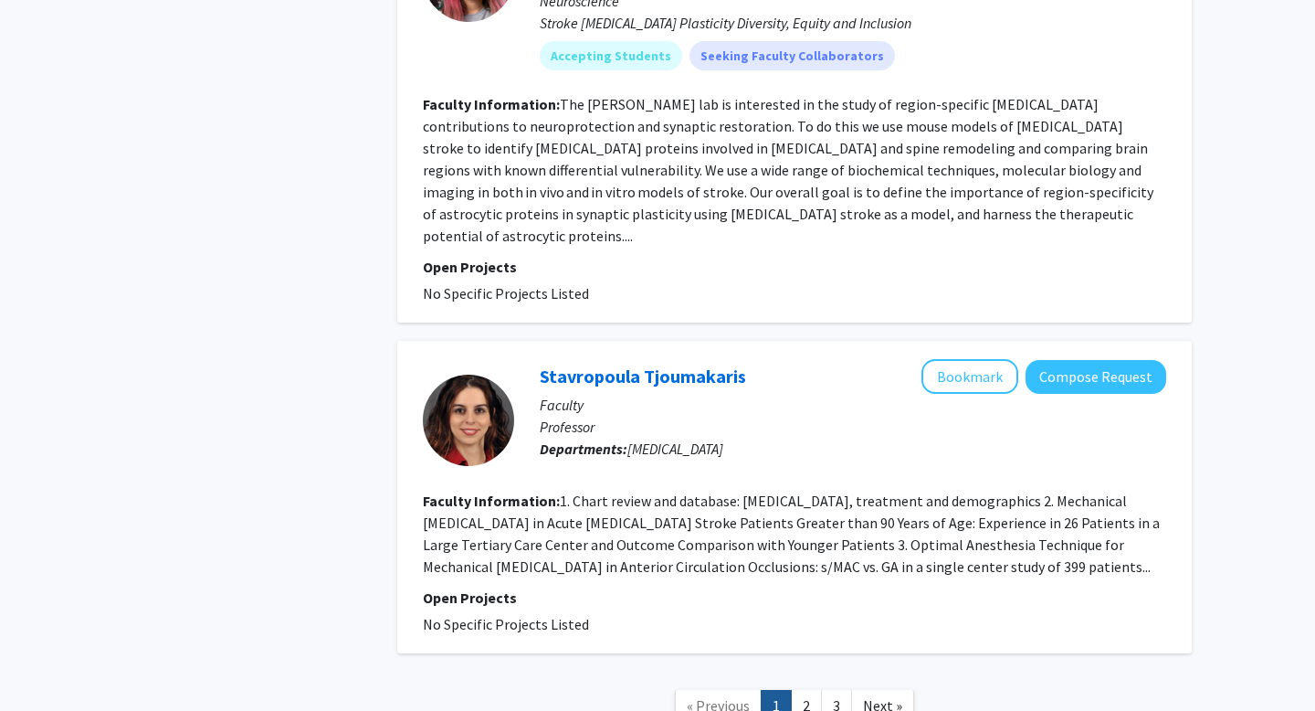
scroll to position [5234, 0]
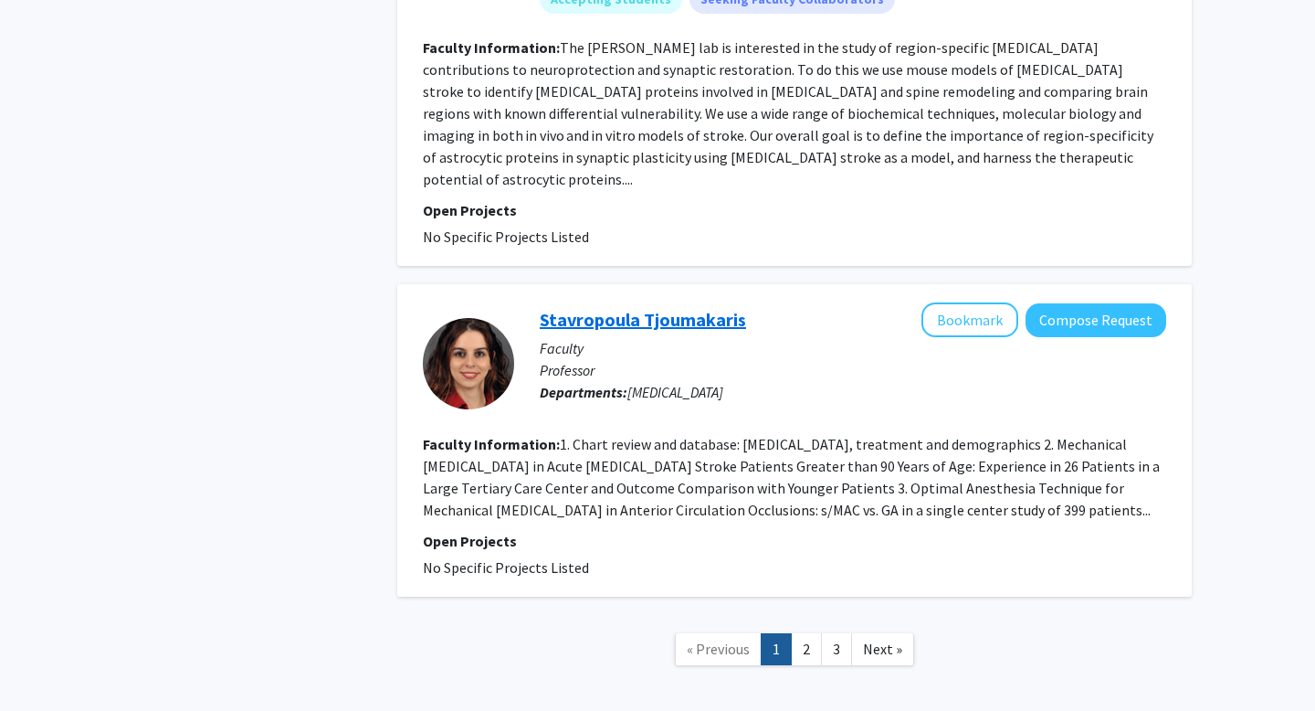
click at [700, 308] on link "Stavropoula Tjoumakaris" at bounding box center [643, 319] width 206 height 23
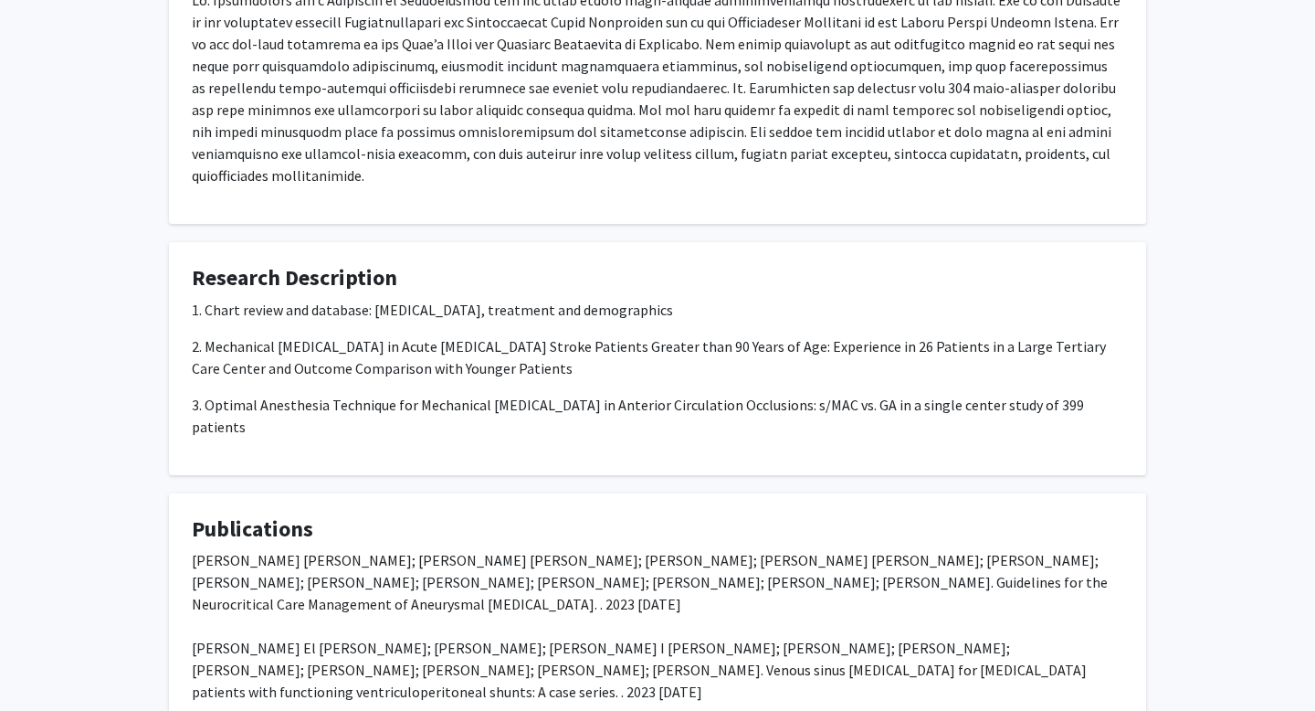
scroll to position [550, 0]
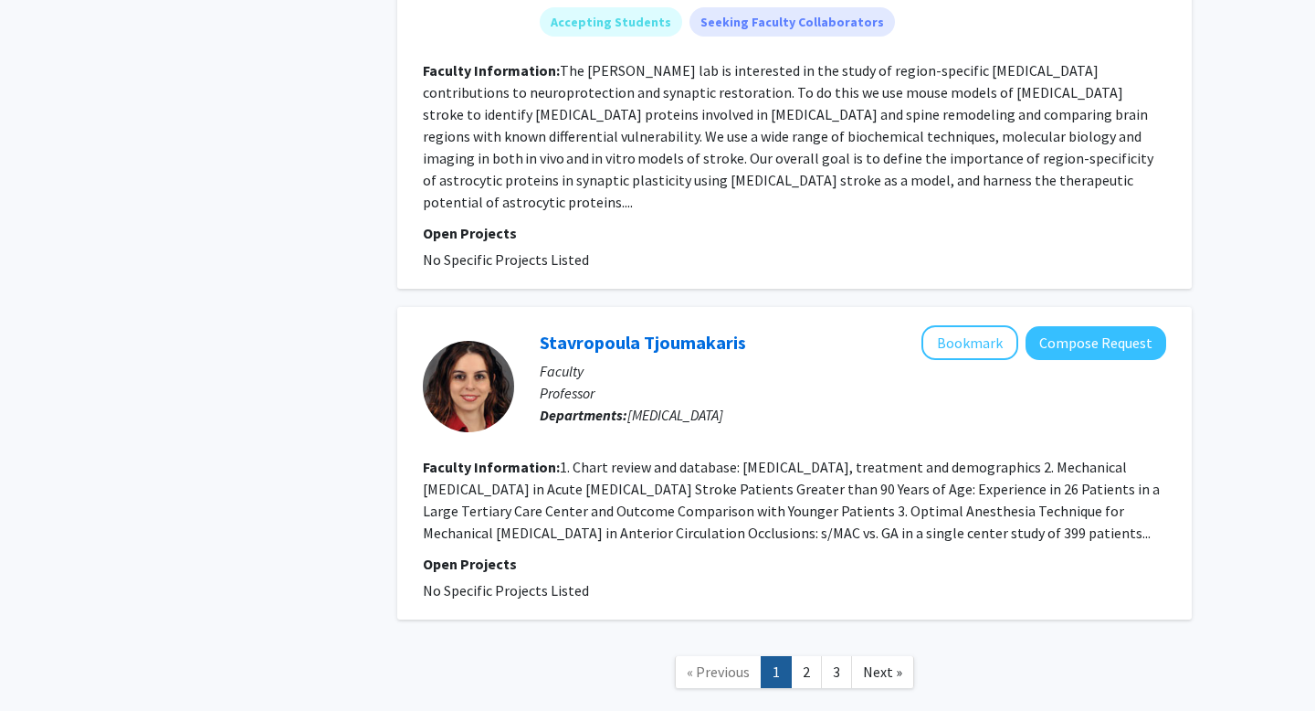
scroll to position [5234, 0]
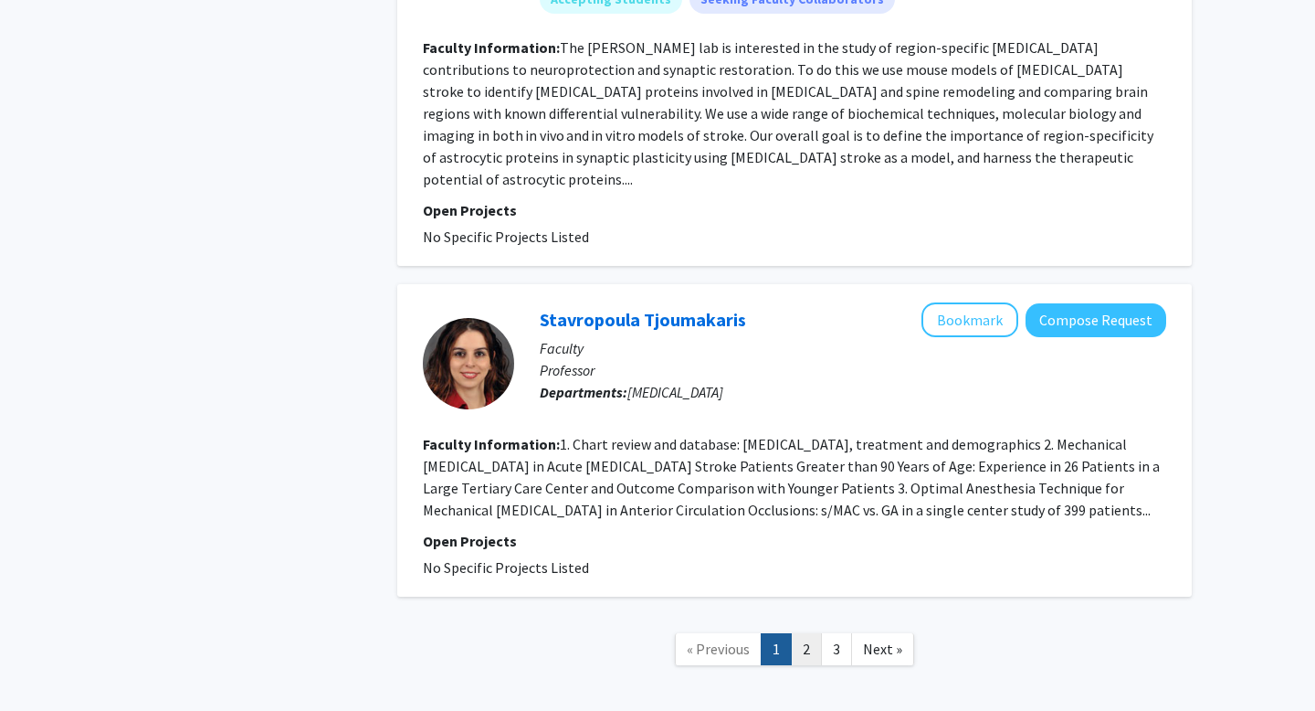
click at [806, 633] on link "2" at bounding box center [806, 649] width 31 height 32
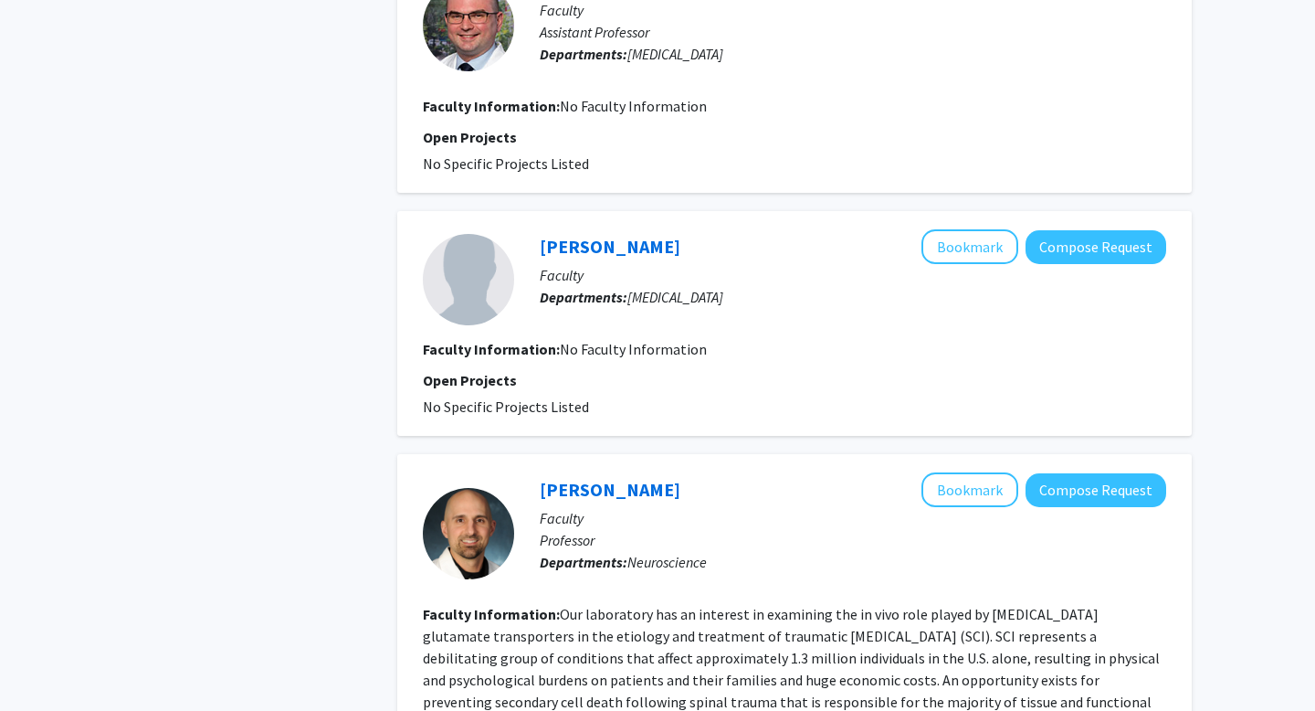
scroll to position [2965, 0]
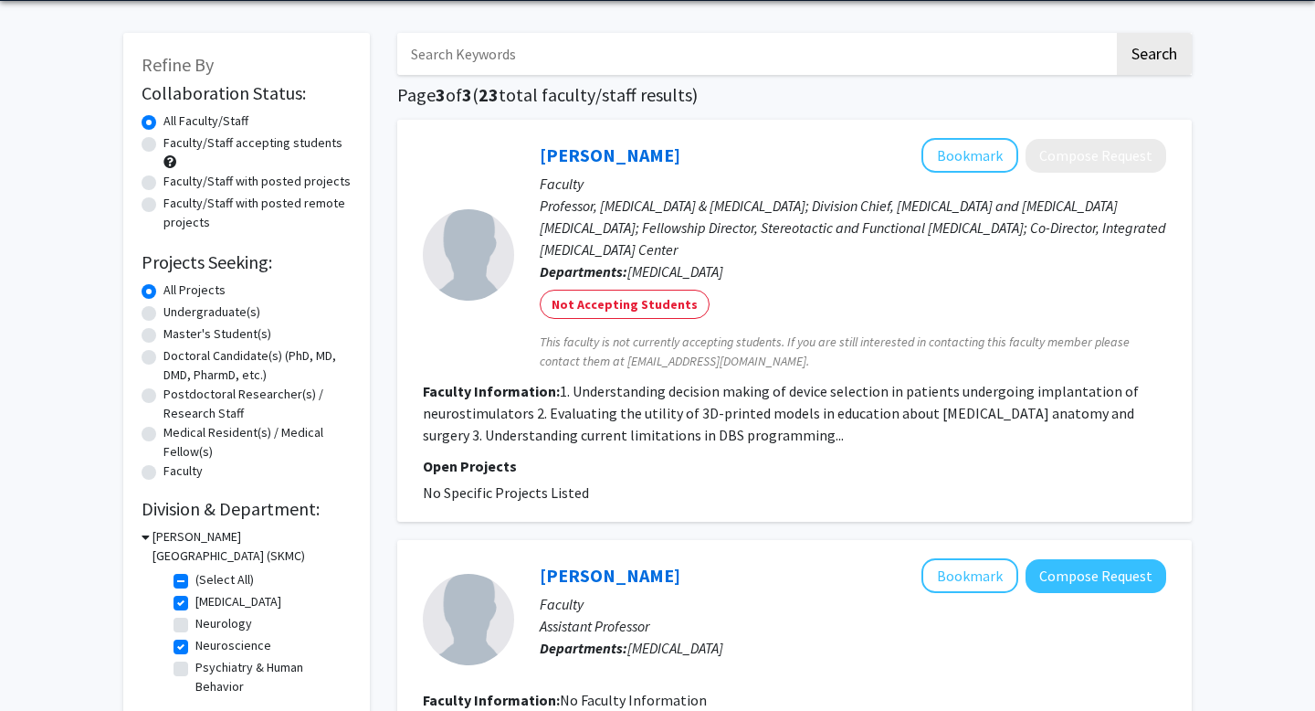
scroll to position [69, 0]
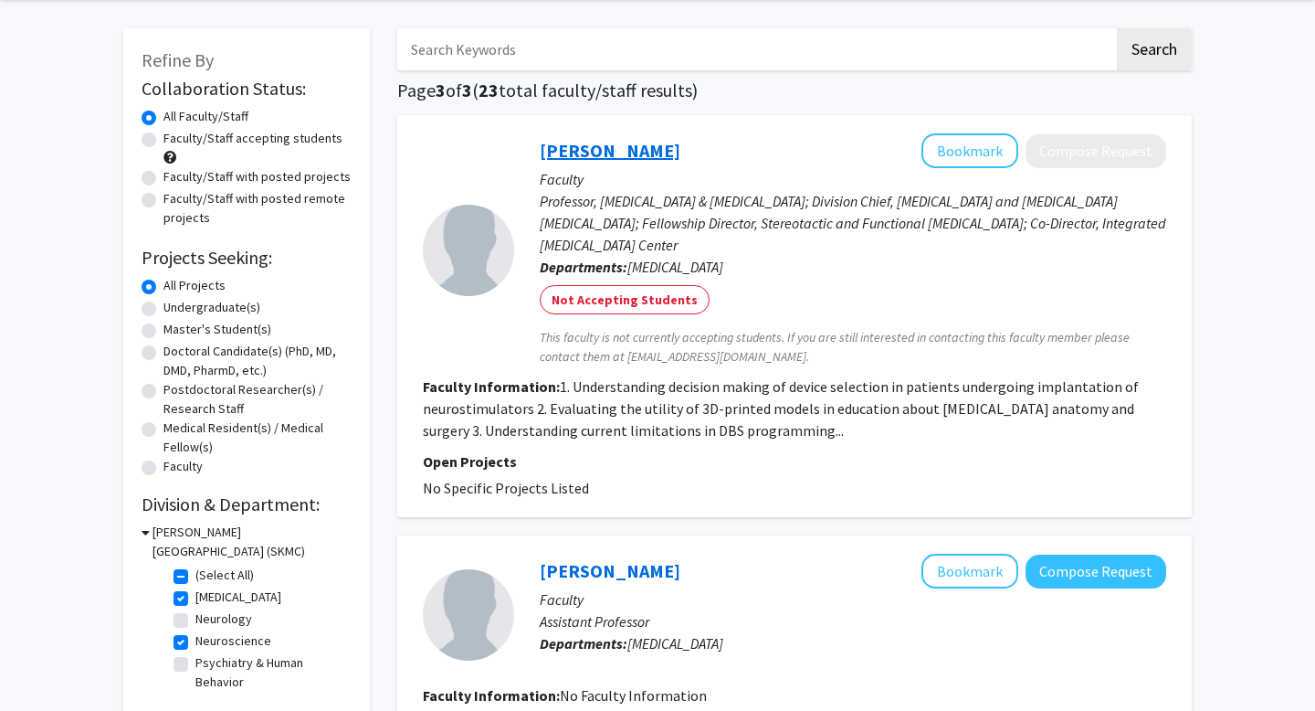
click at [594, 142] on link "[PERSON_NAME]" at bounding box center [610, 150] width 141 height 23
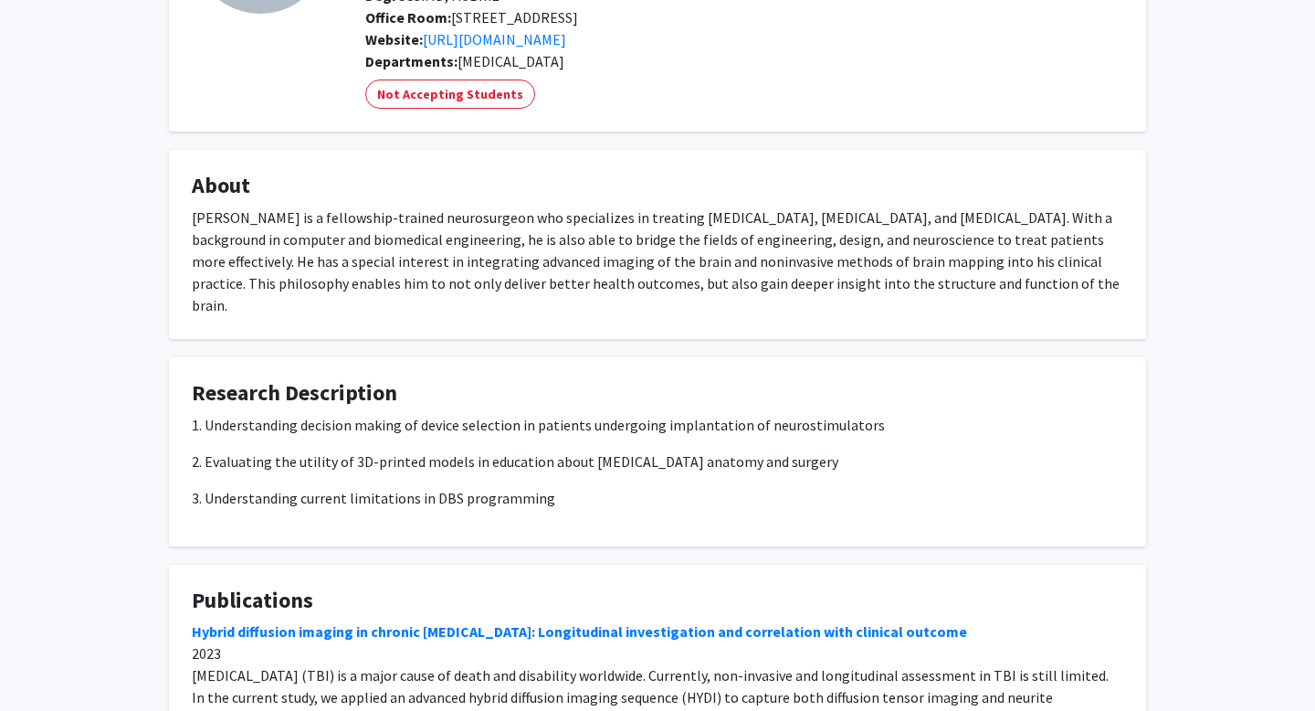
scroll to position [216, 0]
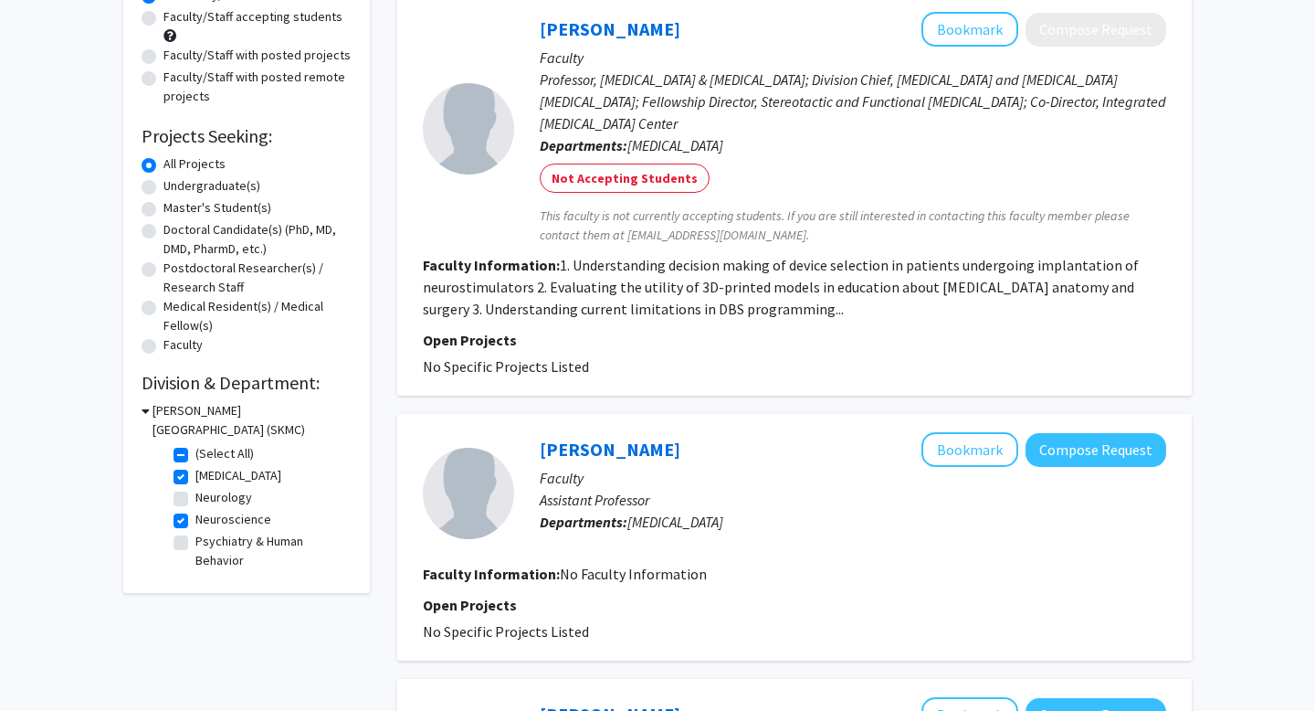
scroll to position [607, 0]
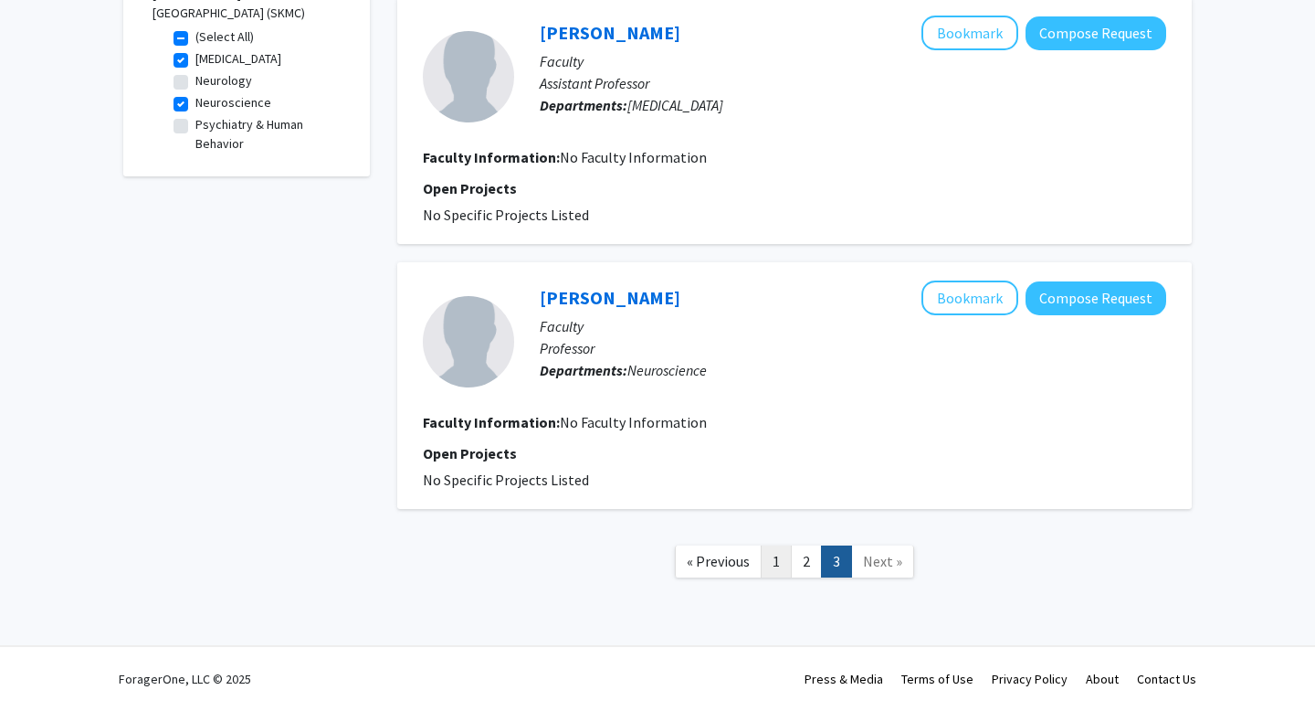
click at [779, 554] on link "1" at bounding box center [776, 561] width 31 height 32
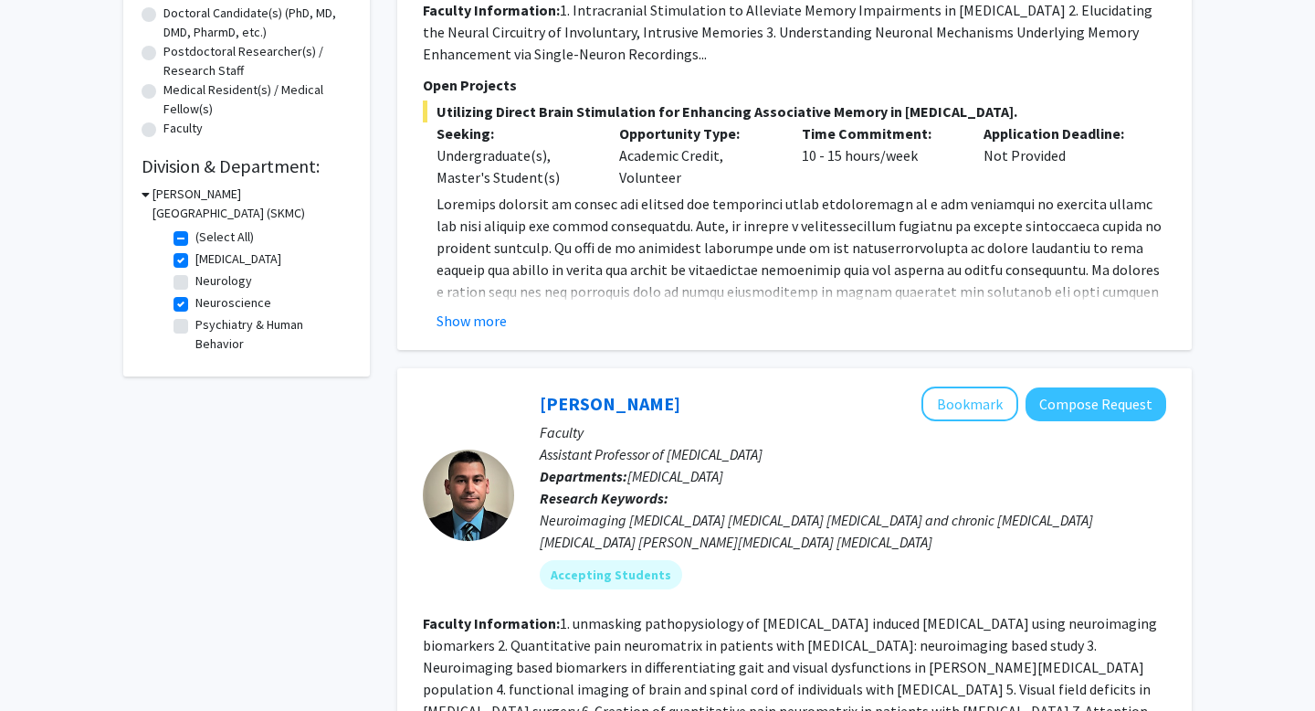
scroll to position [596, 0]
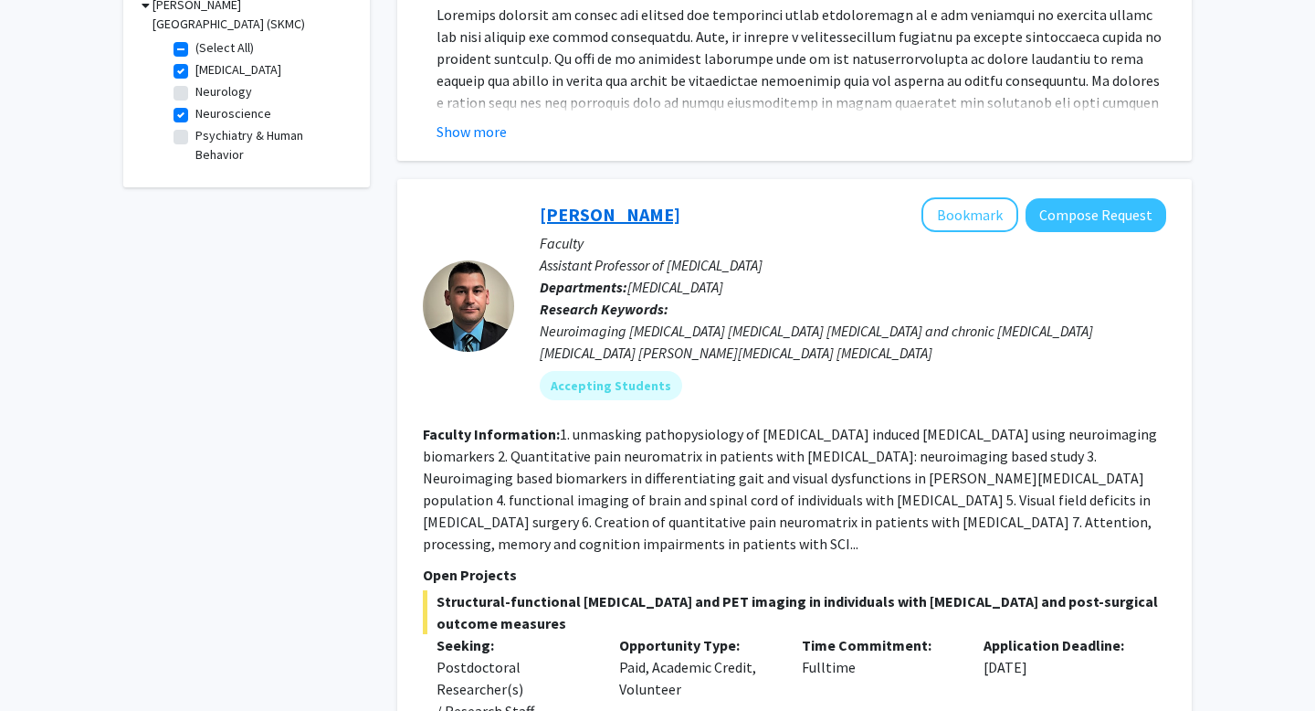
click at [595, 207] on link "[PERSON_NAME]" at bounding box center [610, 214] width 141 height 23
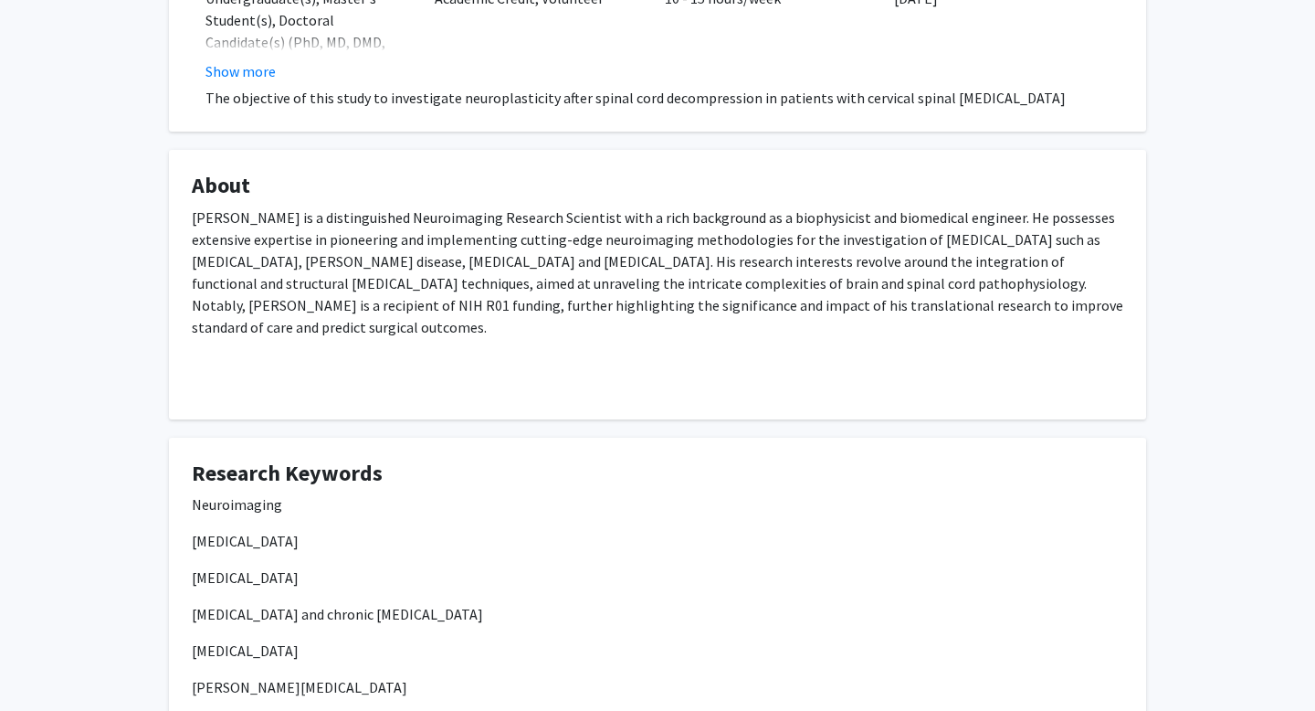
scroll to position [1335, 0]
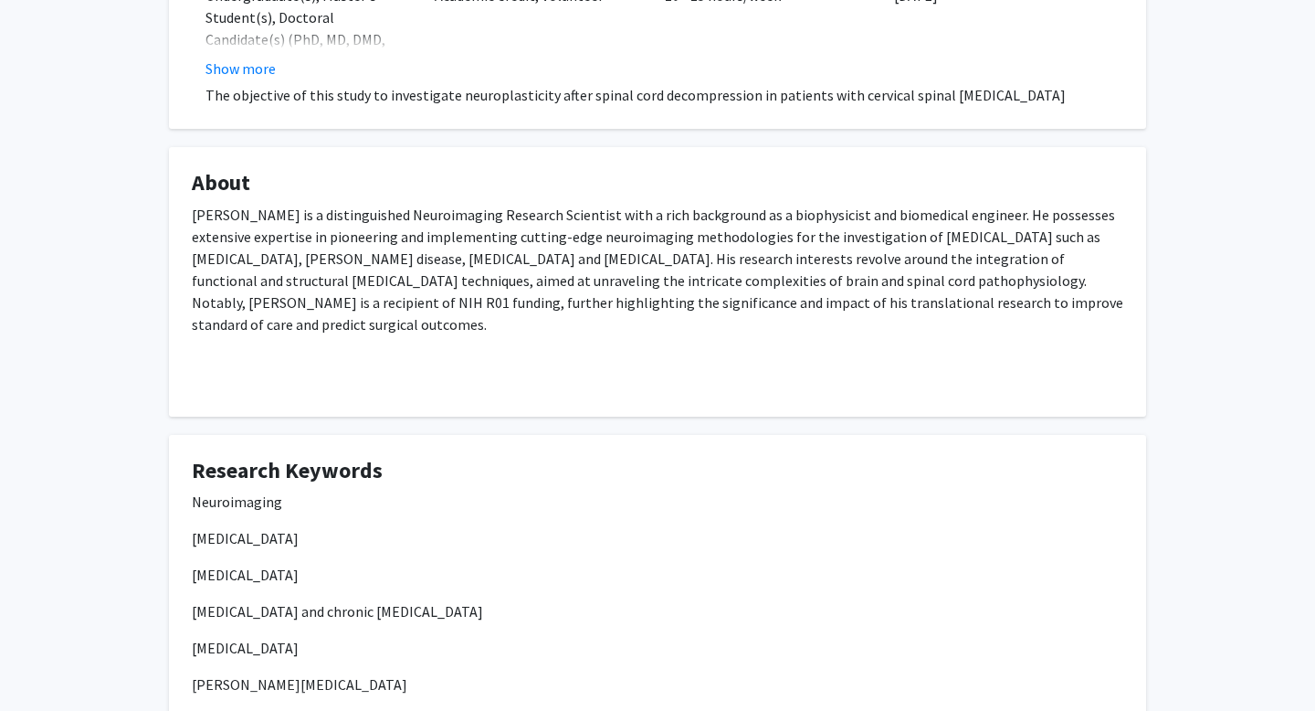
drag, startPoint x: 975, startPoint y: 283, endPoint x: 1060, endPoint y: 282, distance: 84.9
click at [1060, 282] on p "[PERSON_NAME] is a distinguished Neuroimaging Research Scientist with a rich ba…" at bounding box center [658, 270] width 932 height 132
drag, startPoint x: 990, startPoint y: 280, endPoint x: 1047, endPoint y: 280, distance: 56.6
click at [1048, 283] on p "[PERSON_NAME] is a distinguished Neuroimaging Research Scientist with a rich ba…" at bounding box center [658, 270] width 932 height 132
click at [1042, 309] on p "[PERSON_NAME] is a distinguished Neuroimaging Research Scientist with a rich ba…" at bounding box center [658, 270] width 932 height 132
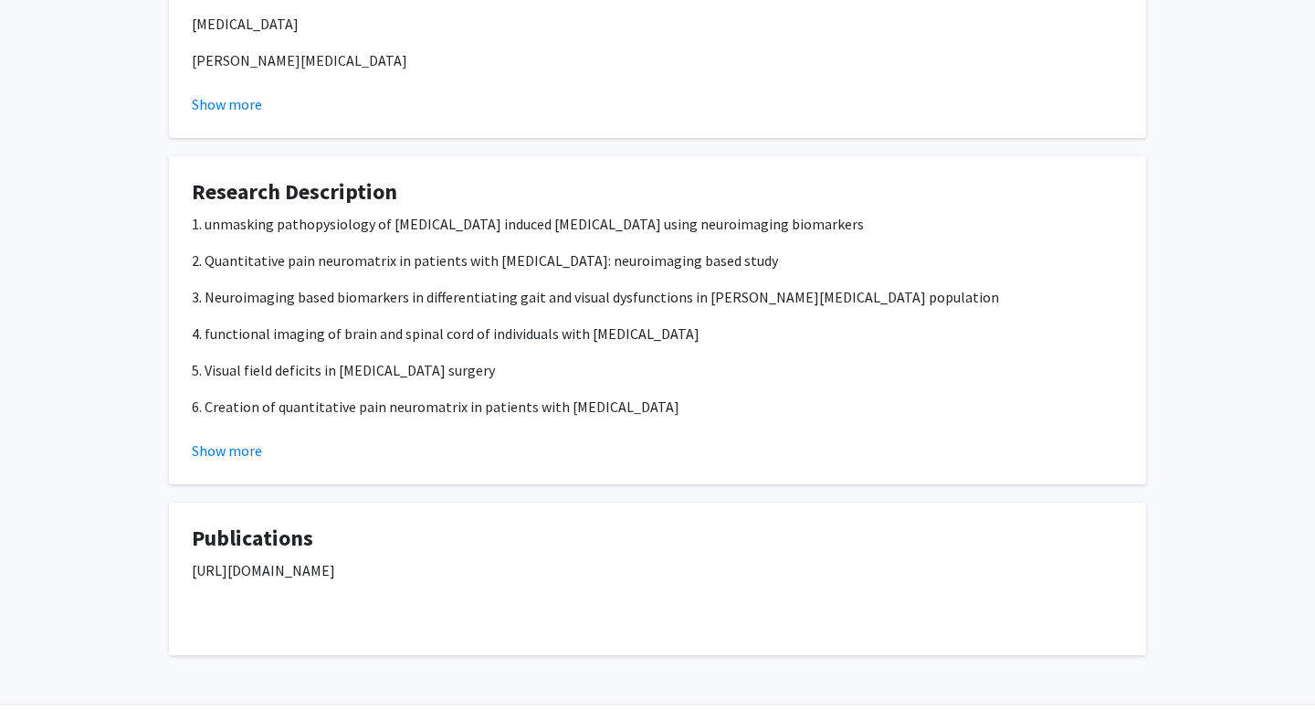
scroll to position [1996, 0]
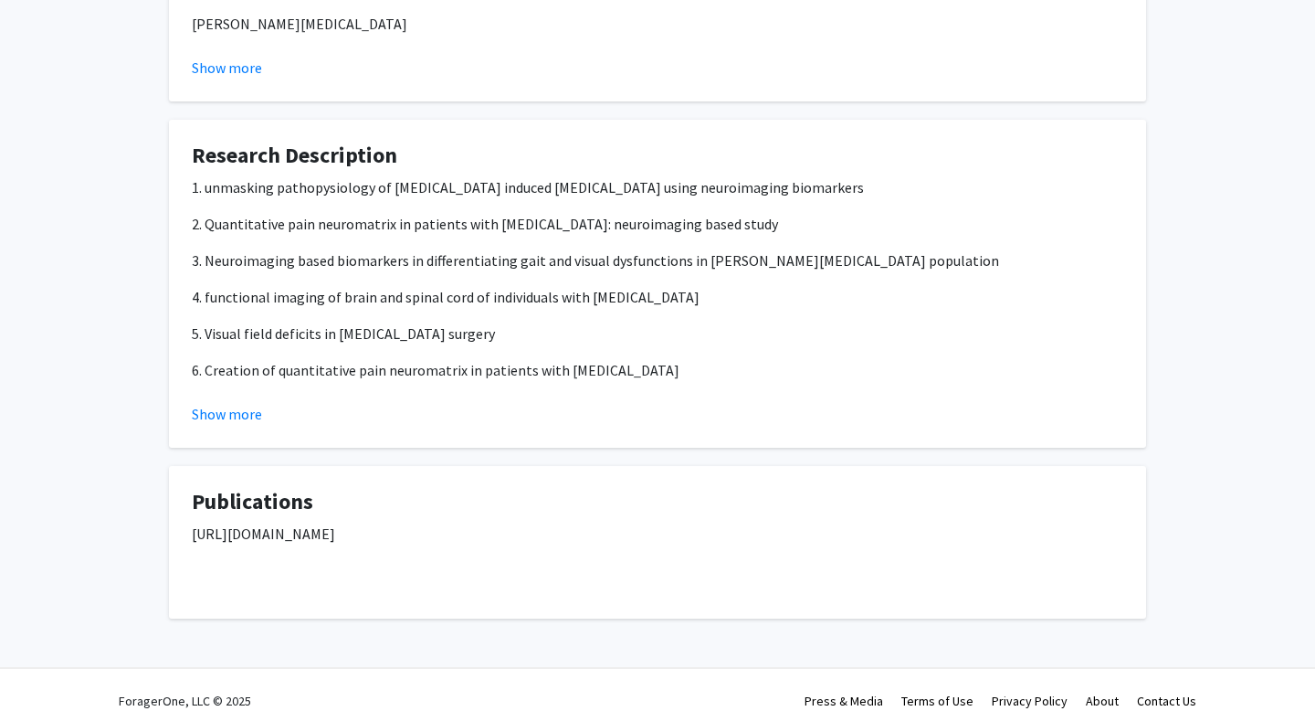
click at [460, 522] on p "[URL][DOMAIN_NAME]" at bounding box center [658, 533] width 932 height 22
copy p "[URL][DOMAIN_NAME]"
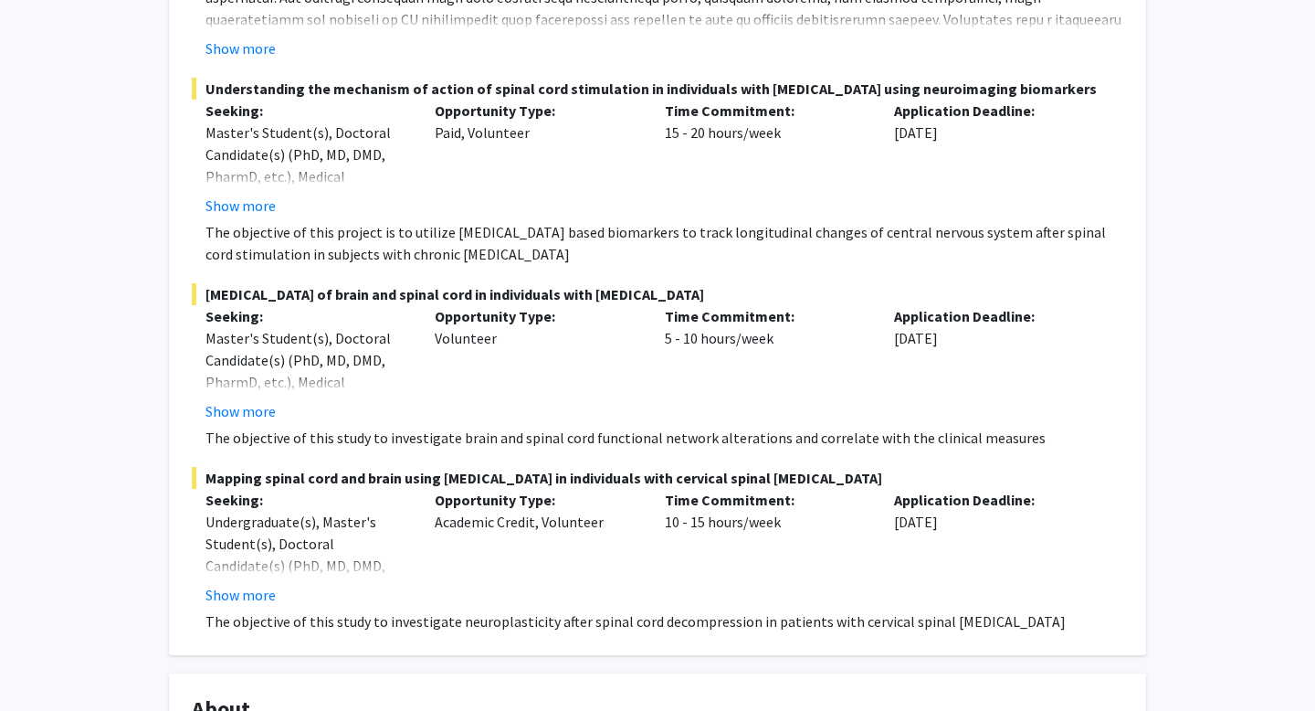
scroll to position [814, 0]
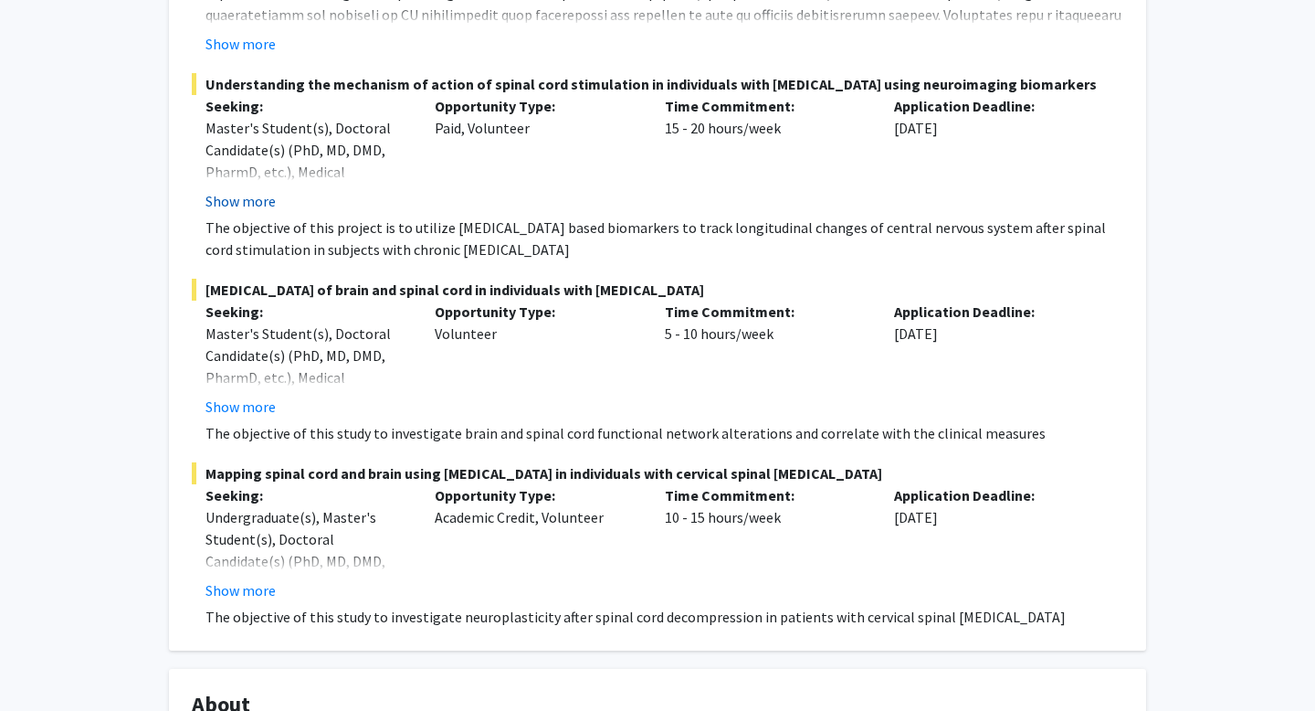
click at [270, 208] on button "Show more" at bounding box center [240, 201] width 70 height 22
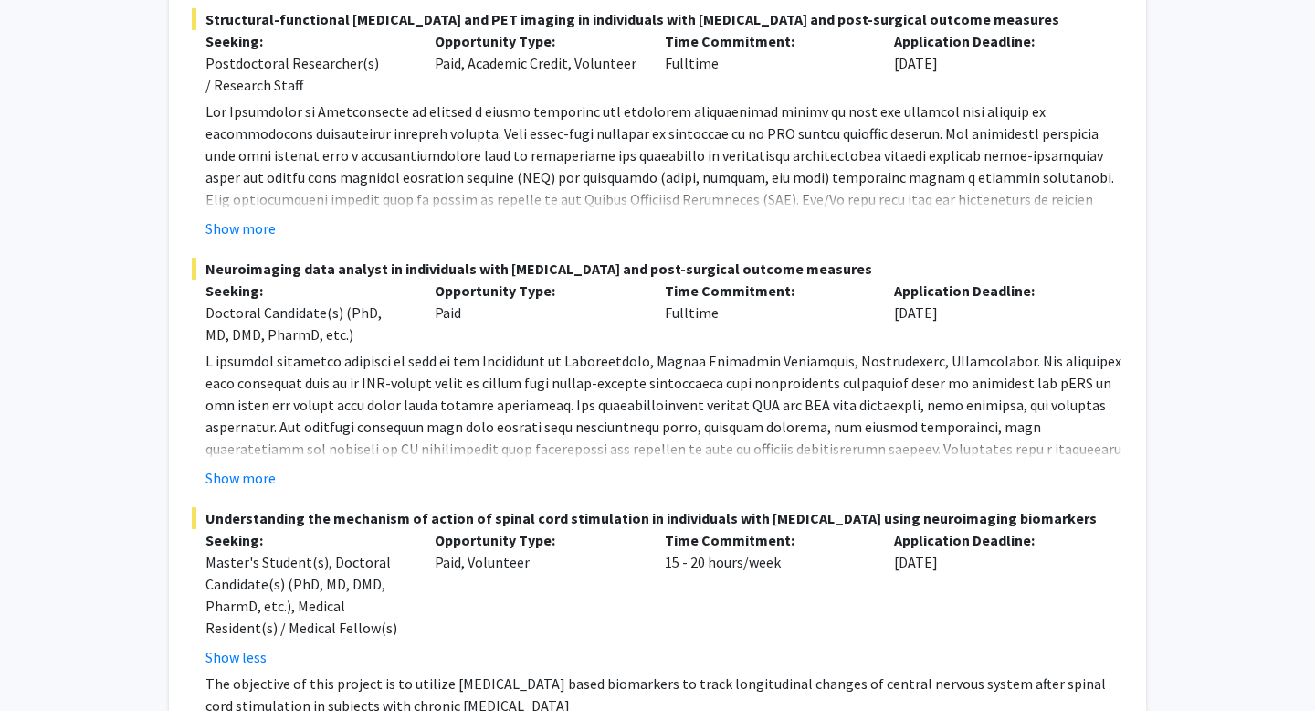
scroll to position [0, 0]
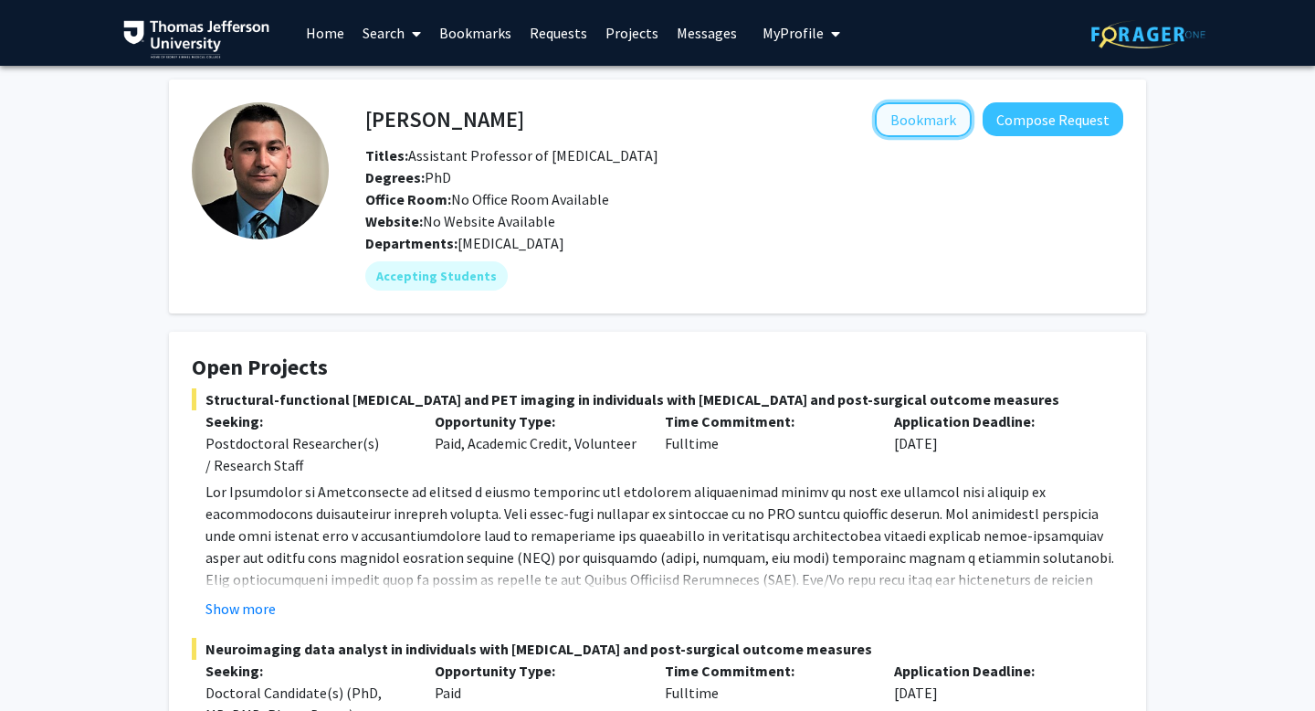
click at [908, 123] on button "Bookmark" at bounding box center [923, 119] width 97 height 35
click at [376, 41] on link "Search" at bounding box center [391, 33] width 77 height 64
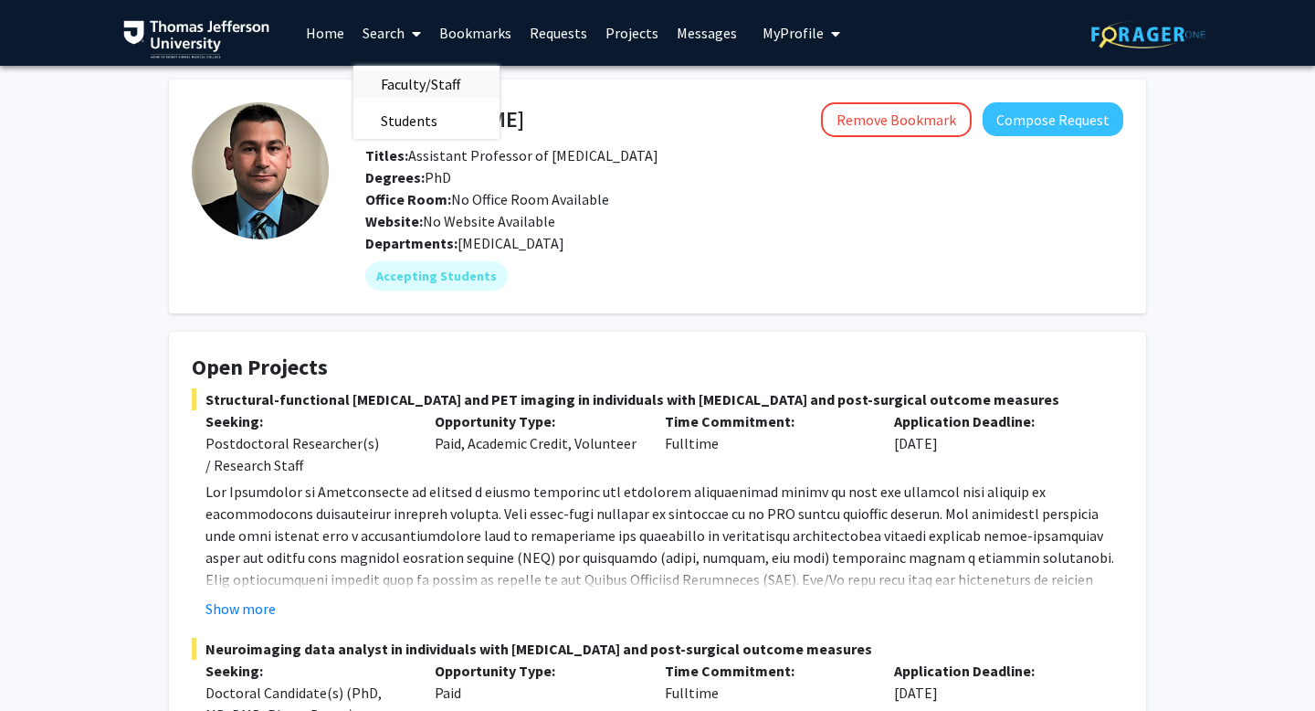
click at [390, 79] on span "Faculty/Staff" at bounding box center [420, 84] width 134 height 37
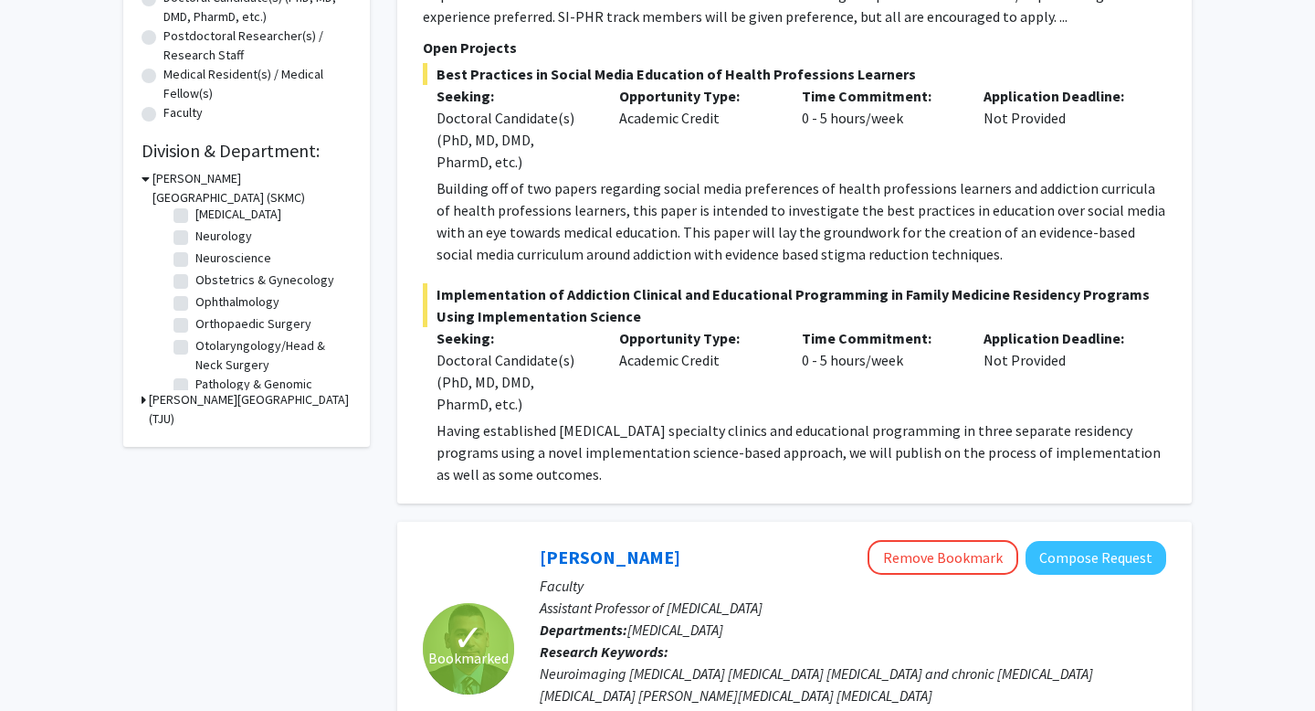
scroll to position [499, 0]
click at [270, 321] on label "Orthopaedic Surgery" at bounding box center [253, 322] width 116 height 19
click at [207, 321] on input "Orthopaedic Surgery" at bounding box center [201, 319] width 12 height 12
checkbox input "true"
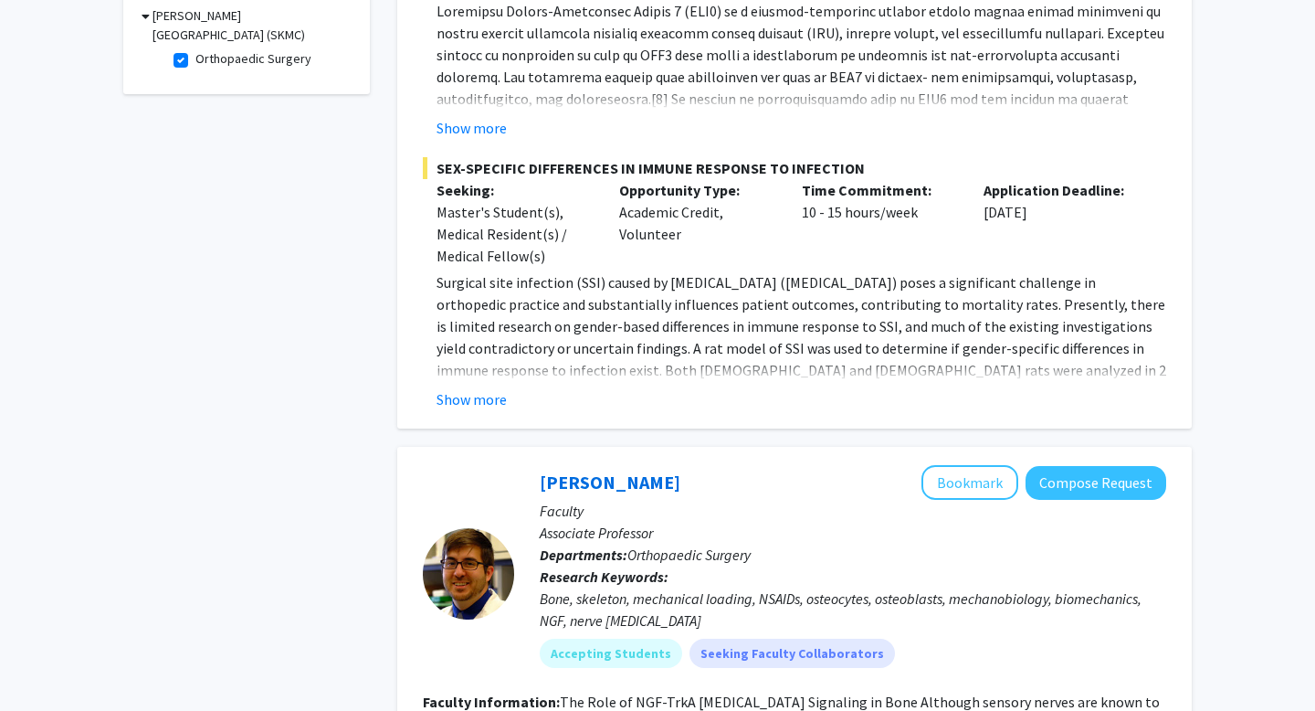
scroll to position [587, 0]
click at [469, 400] on button "Show more" at bounding box center [472, 397] width 70 height 22
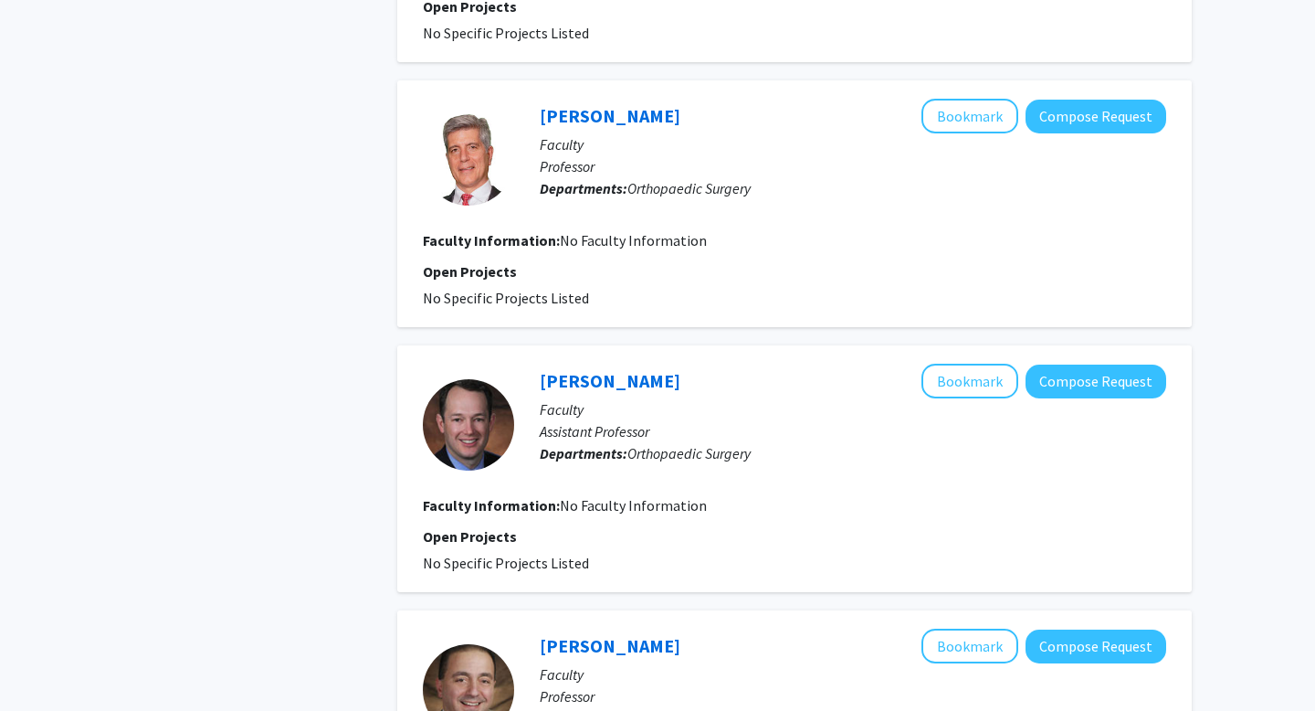
scroll to position [3641, 0]
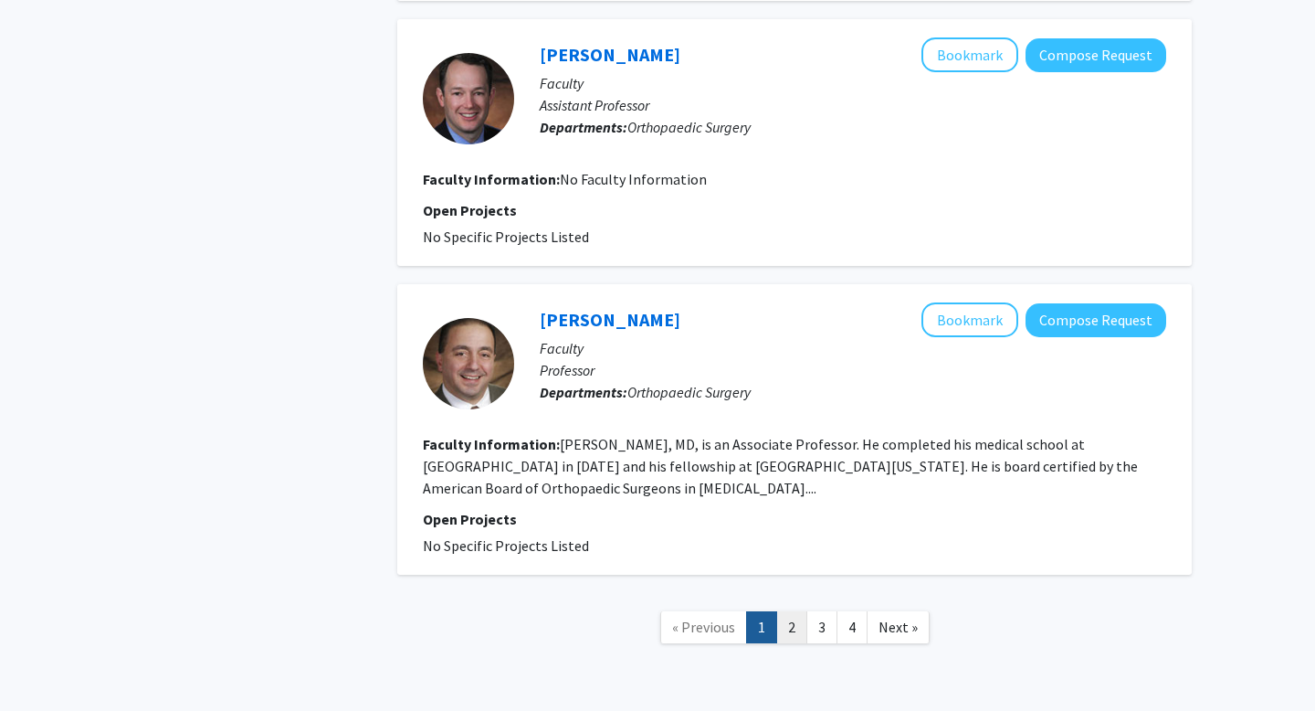
click at [790, 611] on link "2" at bounding box center [791, 627] width 31 height 32
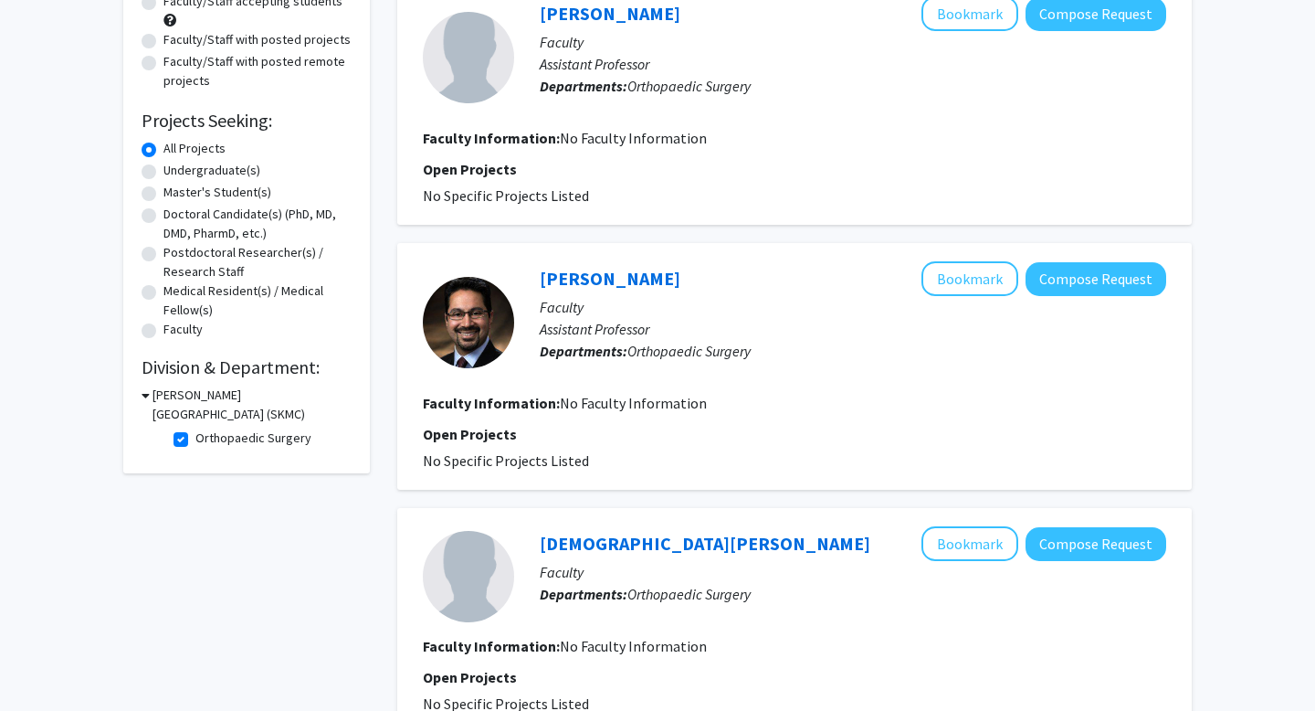
scroll to position [210, 0]
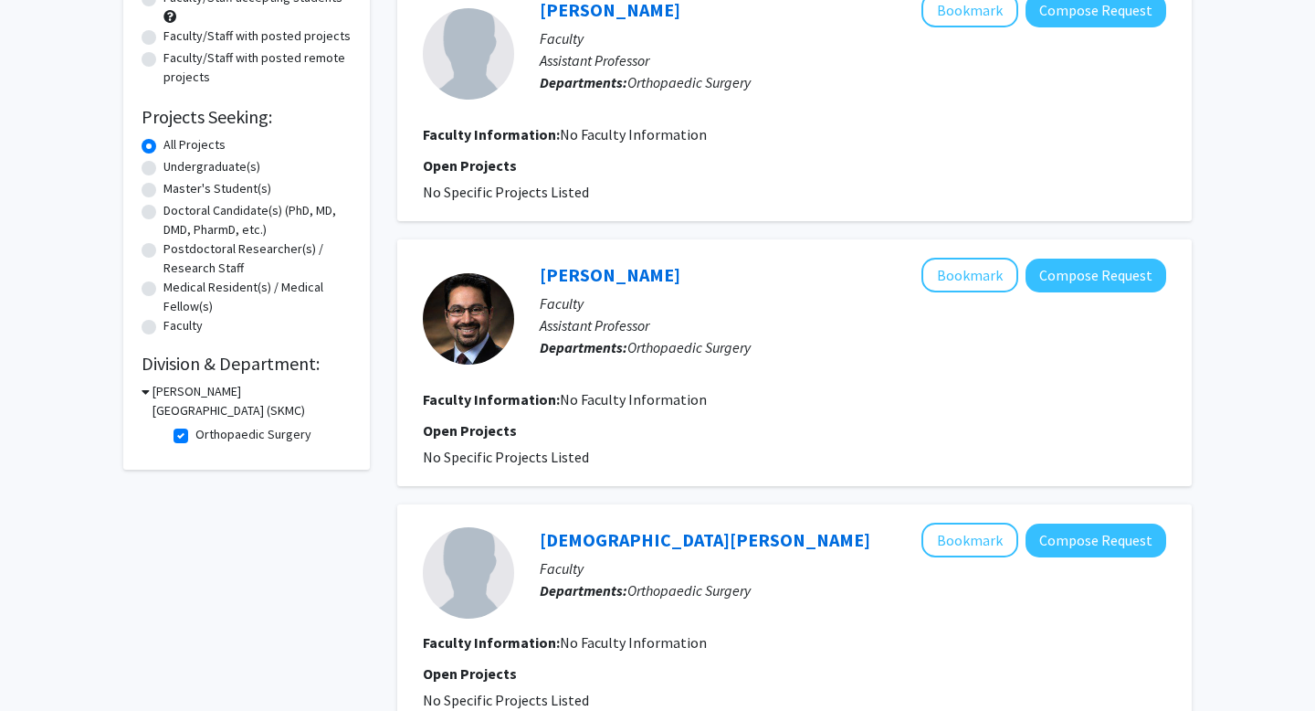
click at [195, 431] on label "Orthopaedic Surgery" at bounding box center [253, 434] width 116 height 19
click at [195, 431] on input "Orthopaedic Surgery" at bounding box center [201, 431] width 12 height 12
checkbox input "false"
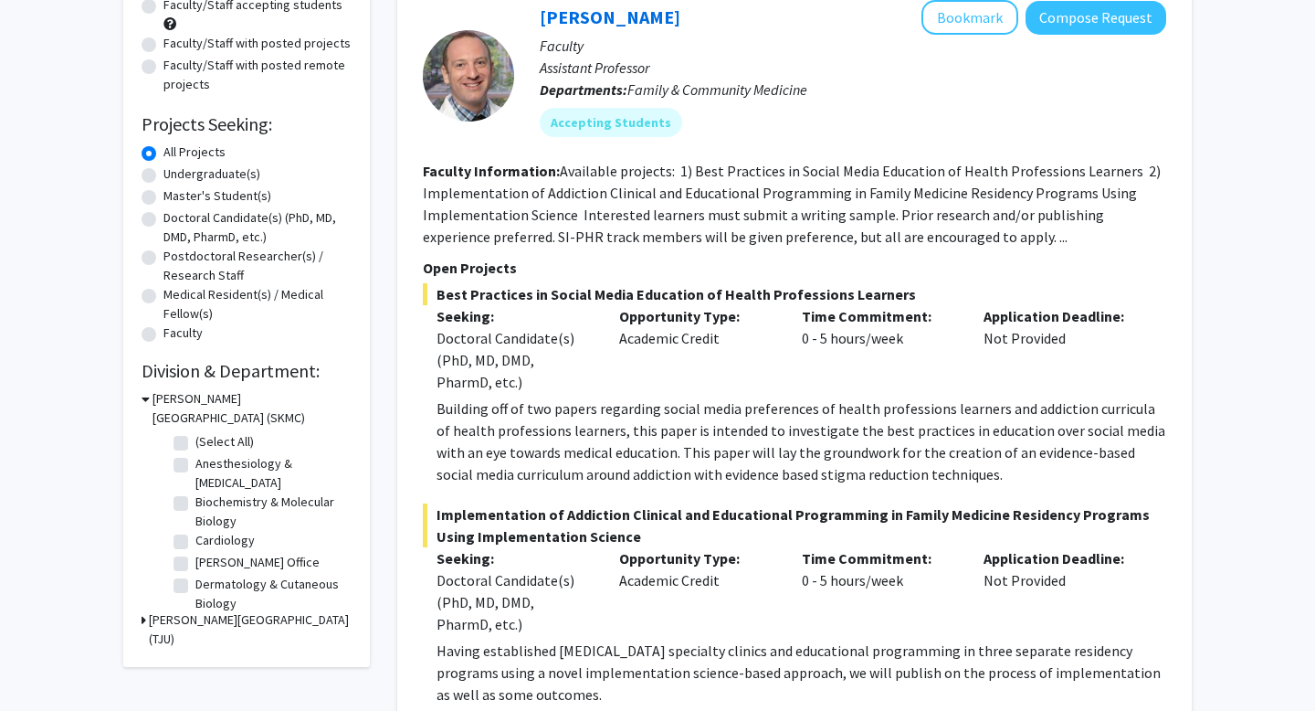
scroll to position [799, 0]
click at [220, 570] on label "Surgery" at bounding box center [217, 571] width 44 height 19
click at [207, 570] on input "Surgery" at bounding box center [201, 568] width 12 height 12
checkbox input "true"
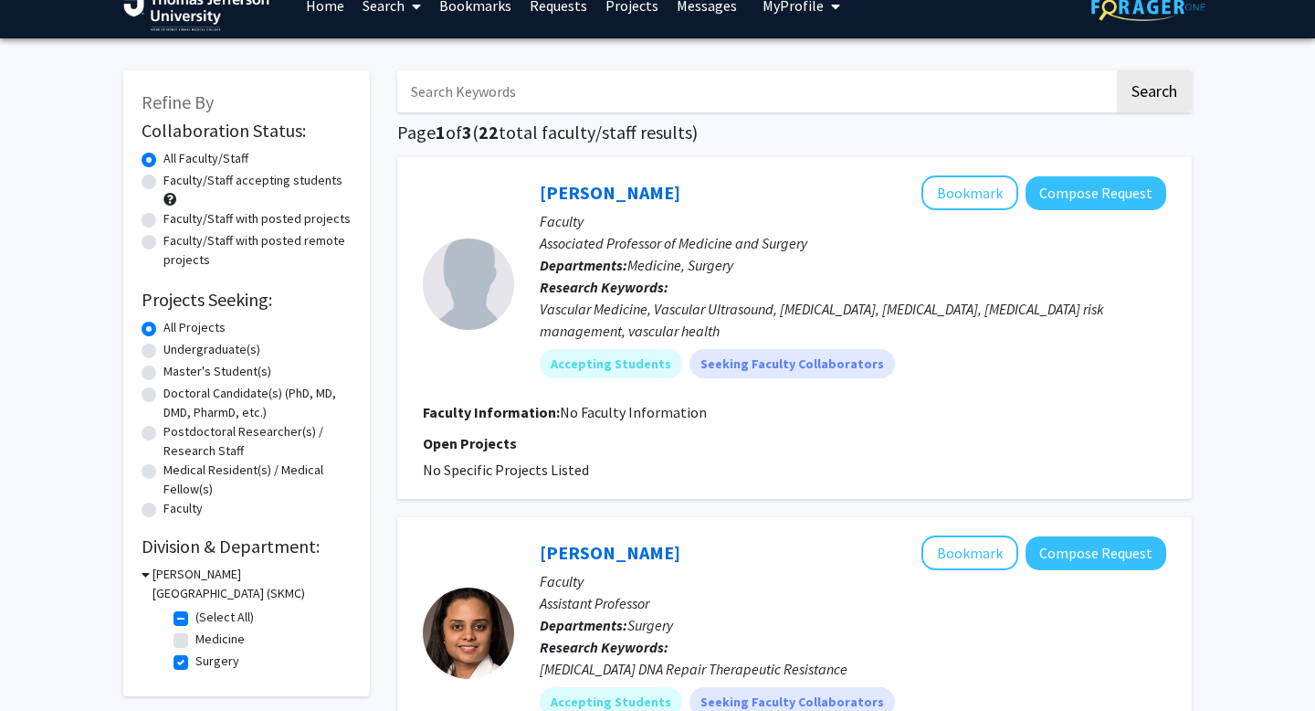
scroll to position [29, 0]
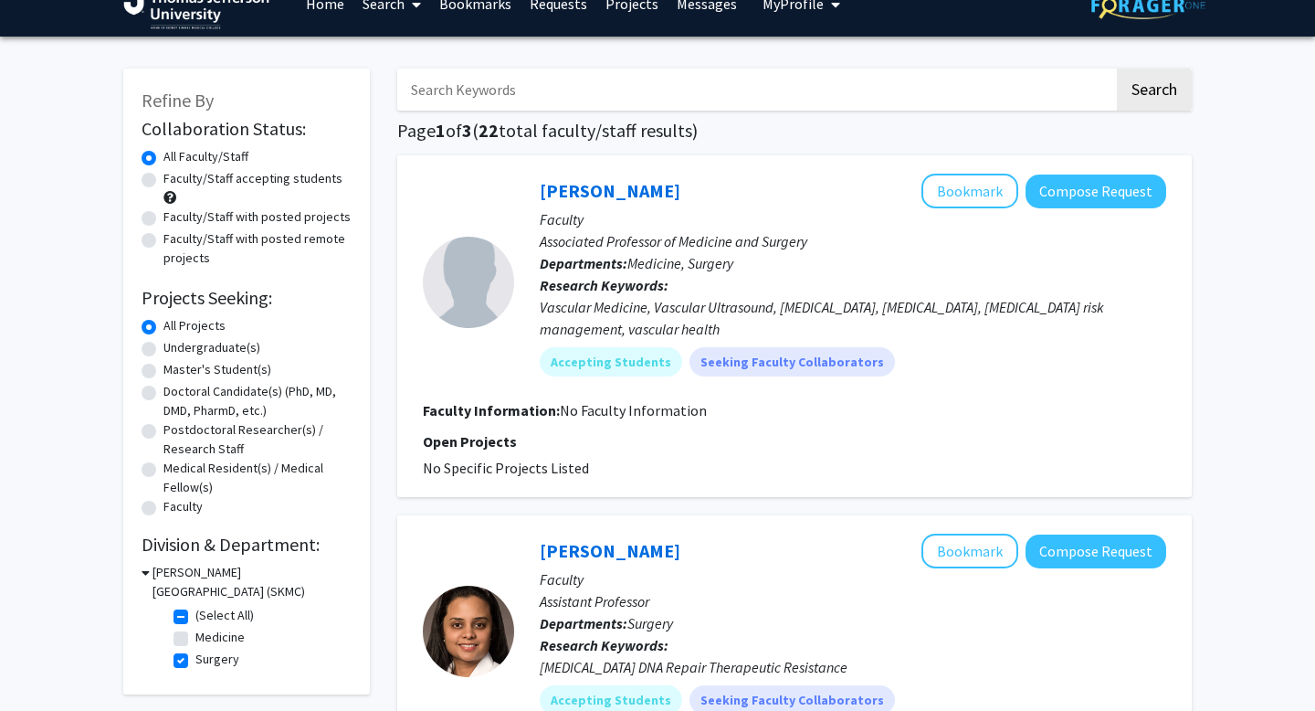
click at [216, 664] on label "Surgery" at bounding box center [217, 658] width 44 height 19
click at [207, 661] on input "Surgery" at bounding box center [201, 655] width 12 height 12
checkbox input "false"
